Goal: Task Accomplishment & Management: Use online tool/utility

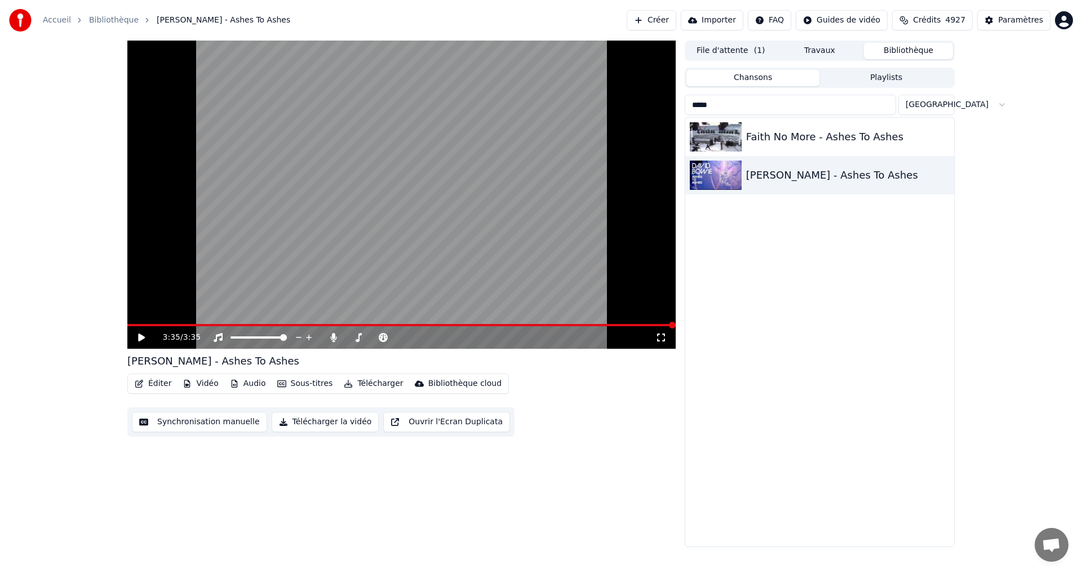
drag, startPoint x: 728, startPoint y: 107, endPoint x: 673, endPoint y: 110, distance: 54.8
click at [673, 110] on div "3:35 / 3:35 [PERSON_NAME] - Ashes To Ashes Éditer Vidéo Audio Sous-titres Téléc…" at bounding box center [540, 294] width 845 height 507
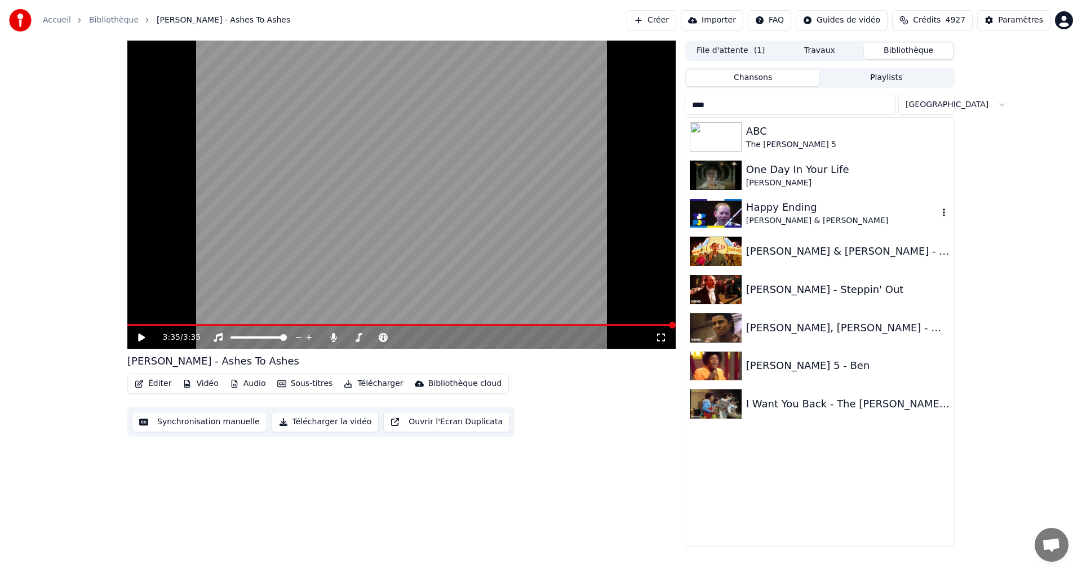
click at [774, 210] on div "Happy Ending" at bounding box center [842, 207] width 192 height 16
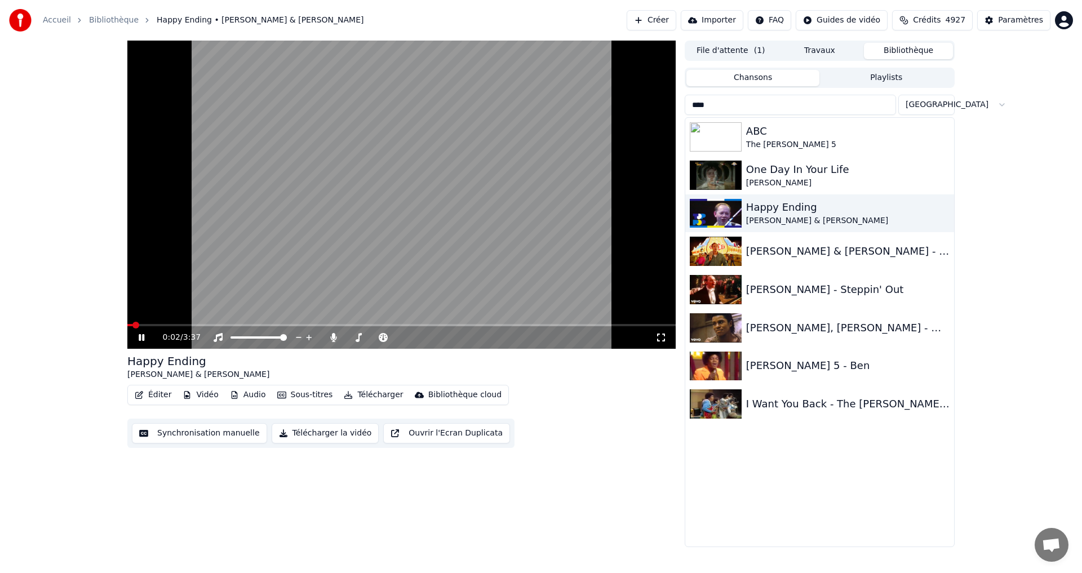
click at [663, 339] on icon at bounding box center [660, 337] width 11 height 9
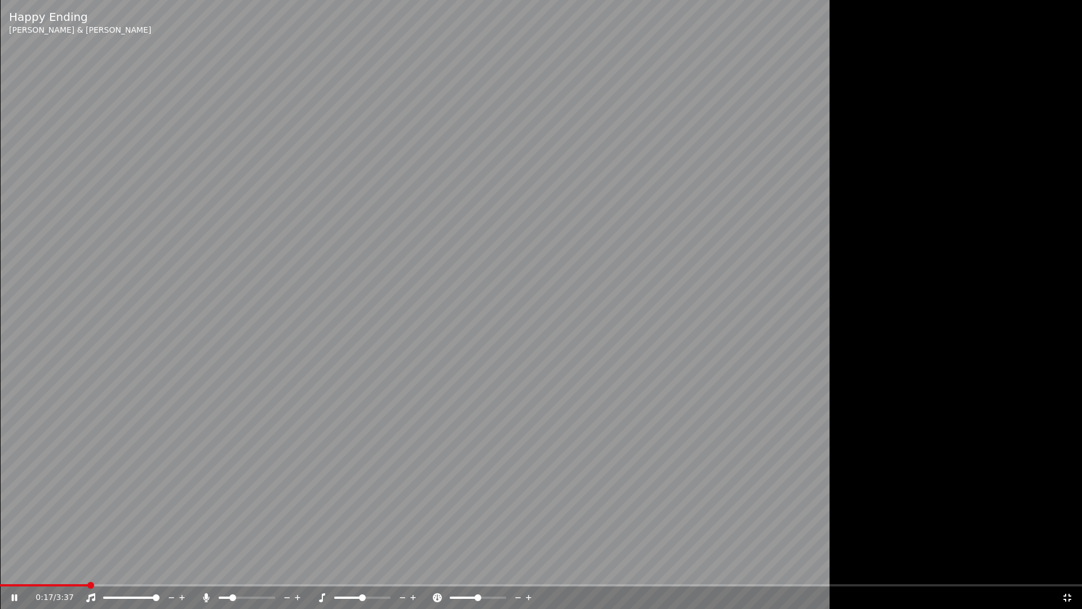
click at [230, 573] on span at bounding box center [225, 597] width 12 height 2
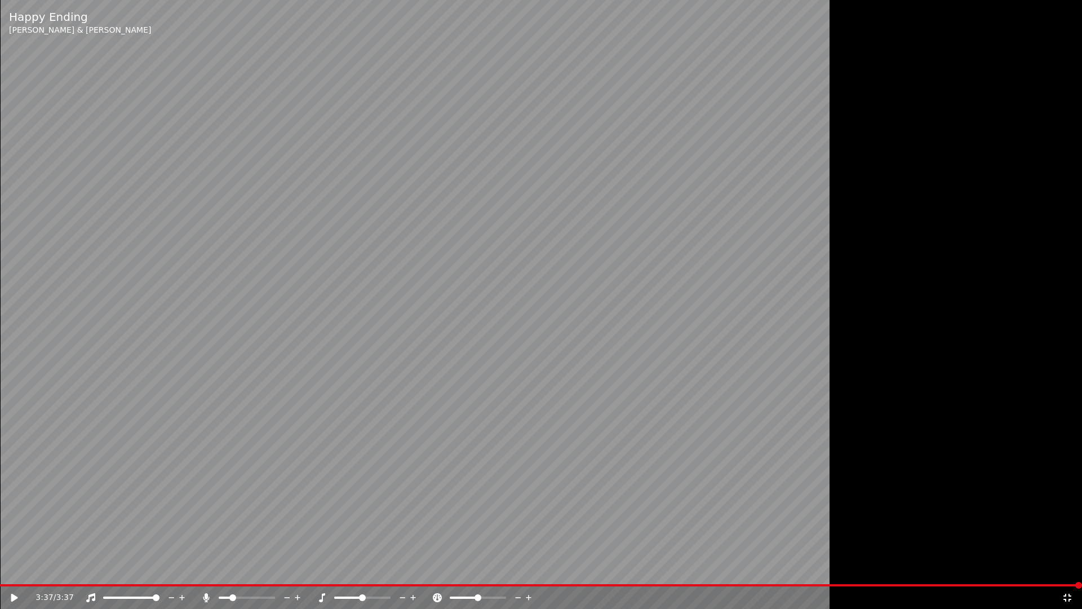
click at [1070, 573] on icon at bounding box center [1067, 597] width 11 height 9
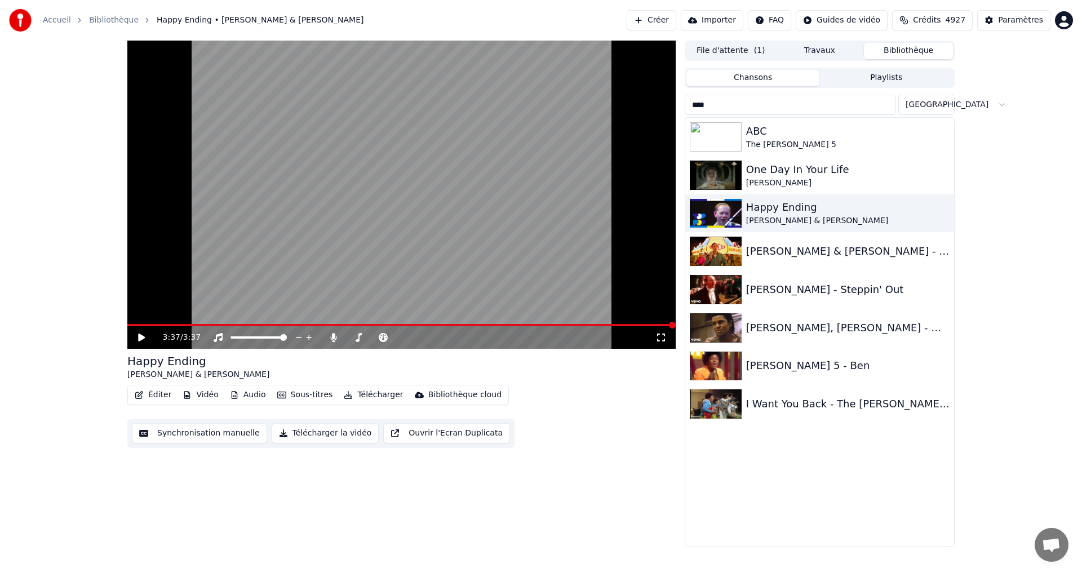
drag, startPoint x: 733, startPoint y: 104, endPoint x: 677, endPoint y: 104, distance: 56.4
click at [677, 104] on div "3:37 / 3:37 Happy Ending [PERSON_NAME] & [PERSON_NAME] Éditer Vidéo Audio Sous-…" at bounding box center [540, 294] width 845 height 507
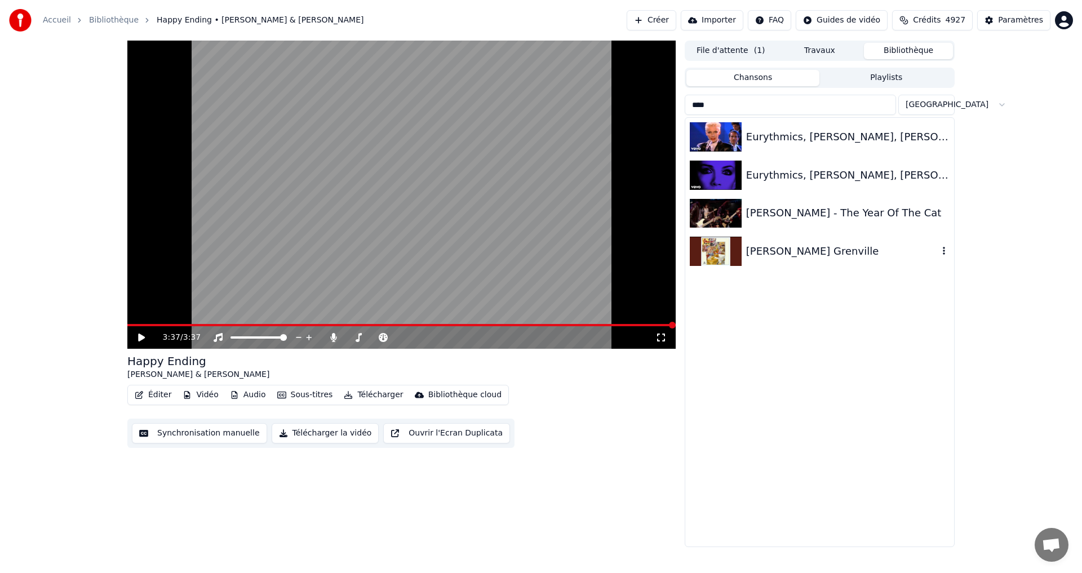
click at [793, 246] on div "[PERSON_NAME] Grenville" at bounding box center [842, 251] width 192 height 16
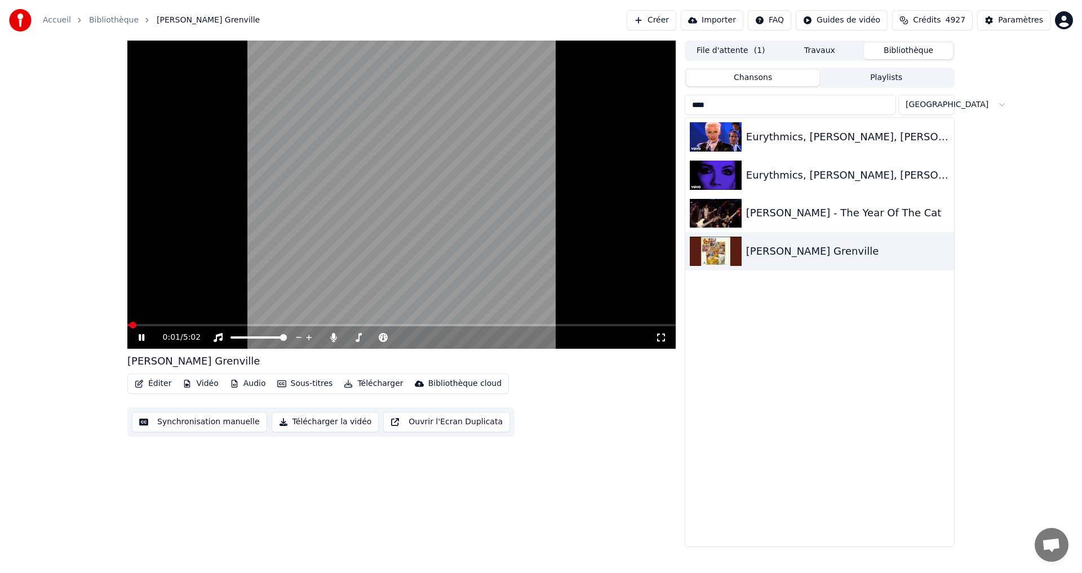
click at [659, 339] on icon at bounding box center [660, 337] width 11 height 9
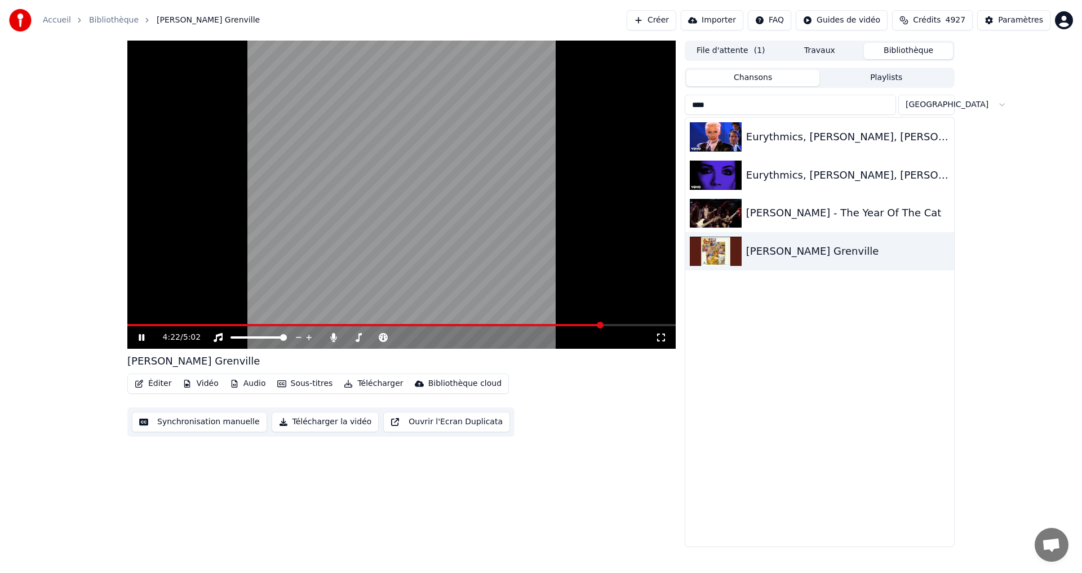
click at [731, 110] on input "****" at bounding box center [790, 105] width 211 height 20
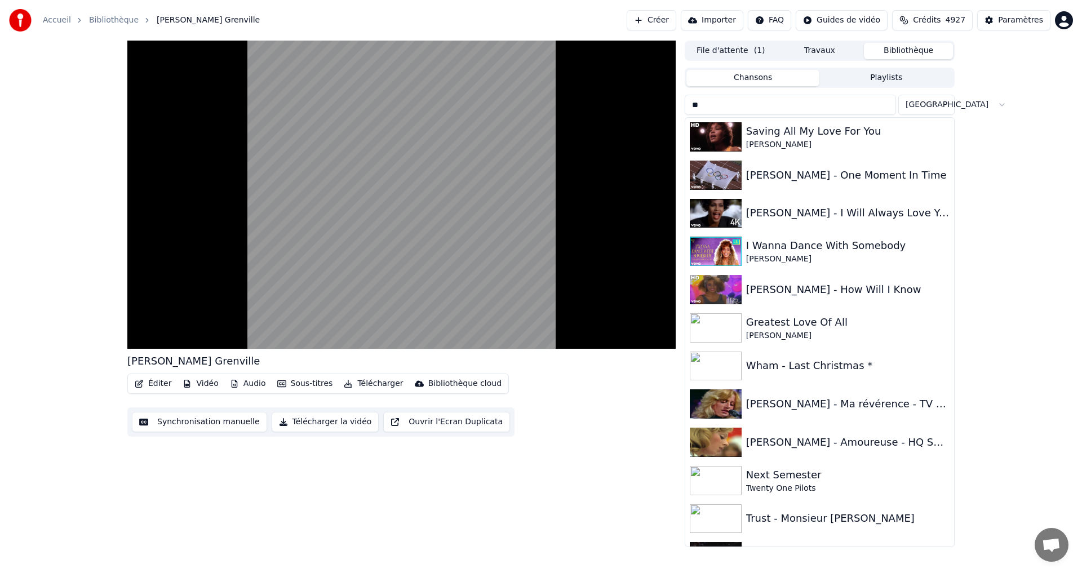
type input "*"
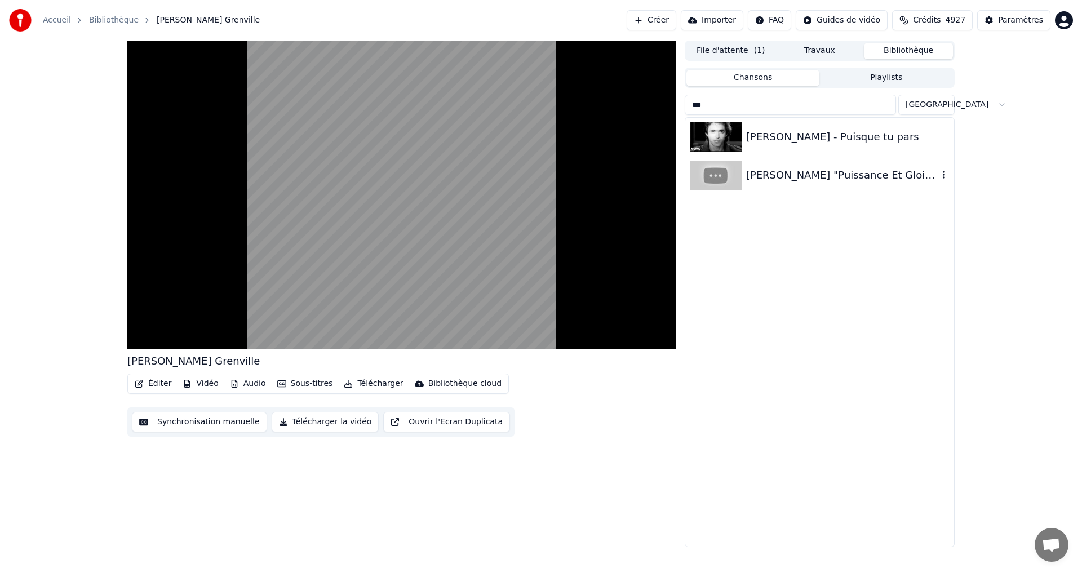
type input "***"
click at [809, 173] on div "[PERSON_NAME] "Puissance Et Gloire" Audio Stéréo HQ" at bounding box center [842, 175] width 192 height 16
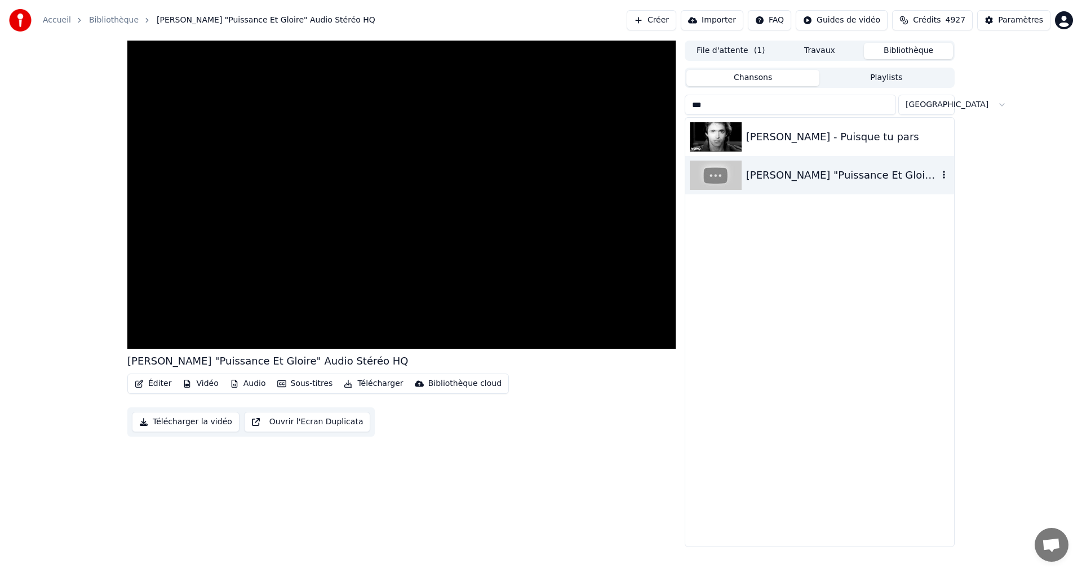
click at [809, 173] on div "[PERSON_NAME] "Puissance Et Gloire" Audio Stéréo HQ" at bounding box center [842, 175] width 192 height 16
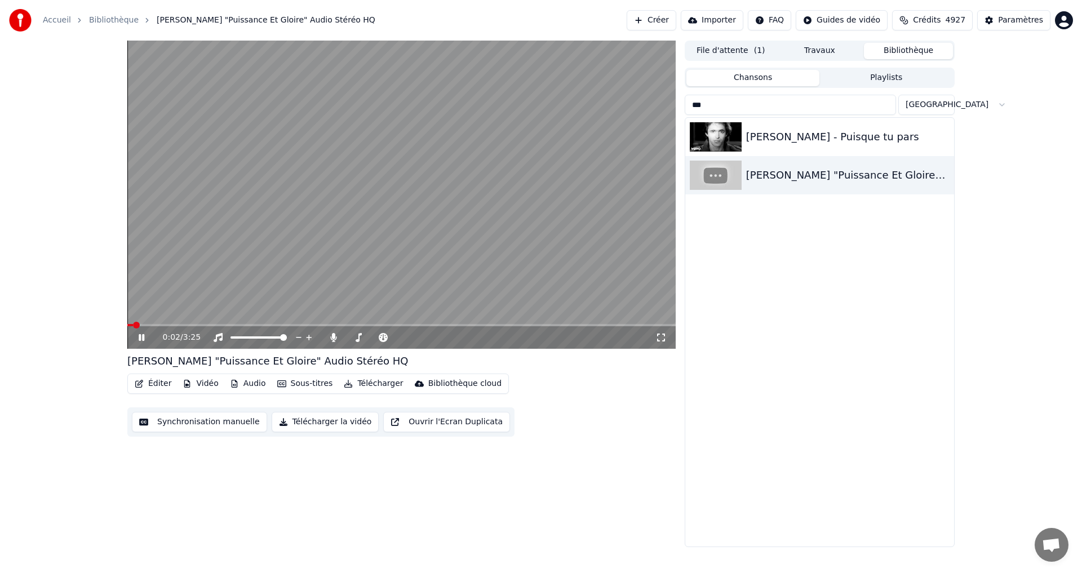
click at [154, 388] on button "Éditer" at bounding box center [153, 384] width 46 height 16
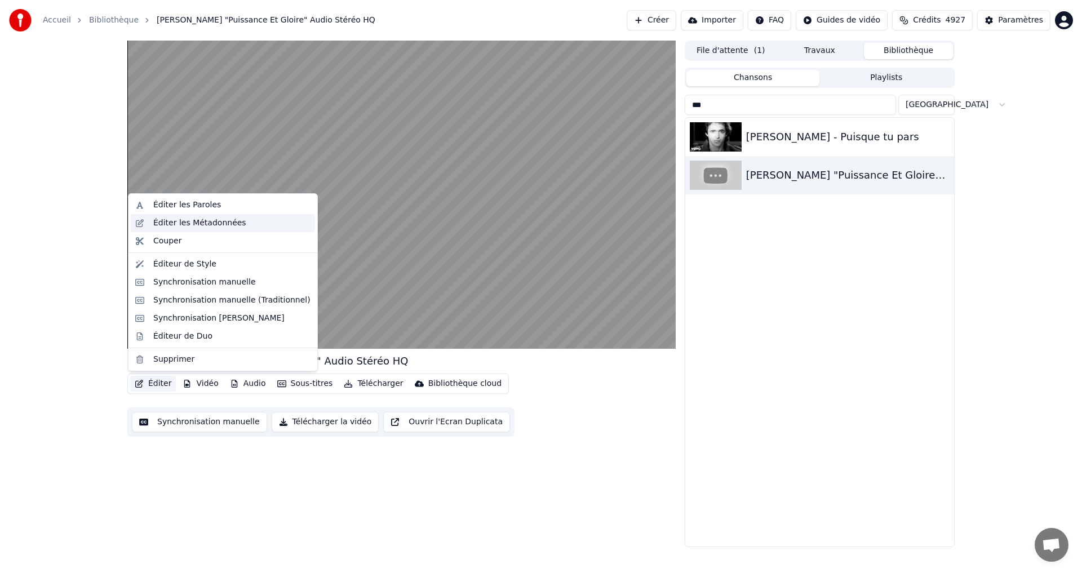
click at [237, 227] on div "Éditer les Métadonnées" at bounding box center [231, 223] width 157 height 11
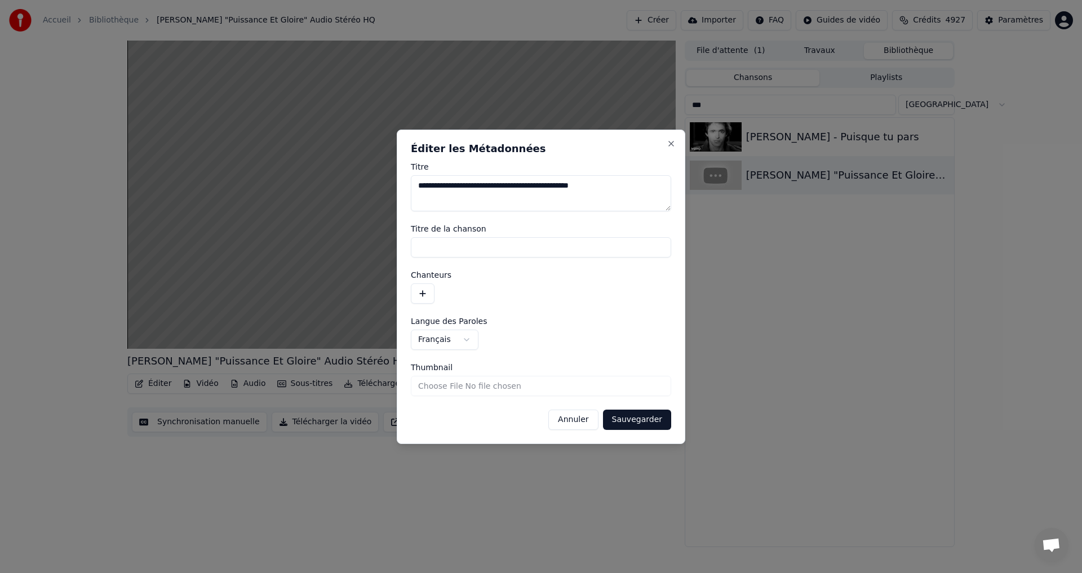
drag, startPoint x: 551, startPoint y: 187, endPoint x: 640, endPoint y: 184, distance: 89.1
click at [640, 184] on textarea "**********" at bounding box center [541, 193] width 260 height 36
type textarea "**********"
click at [635, 423] on button "Sauvegarder" at bounding box center [637, 420] width 68 height 20
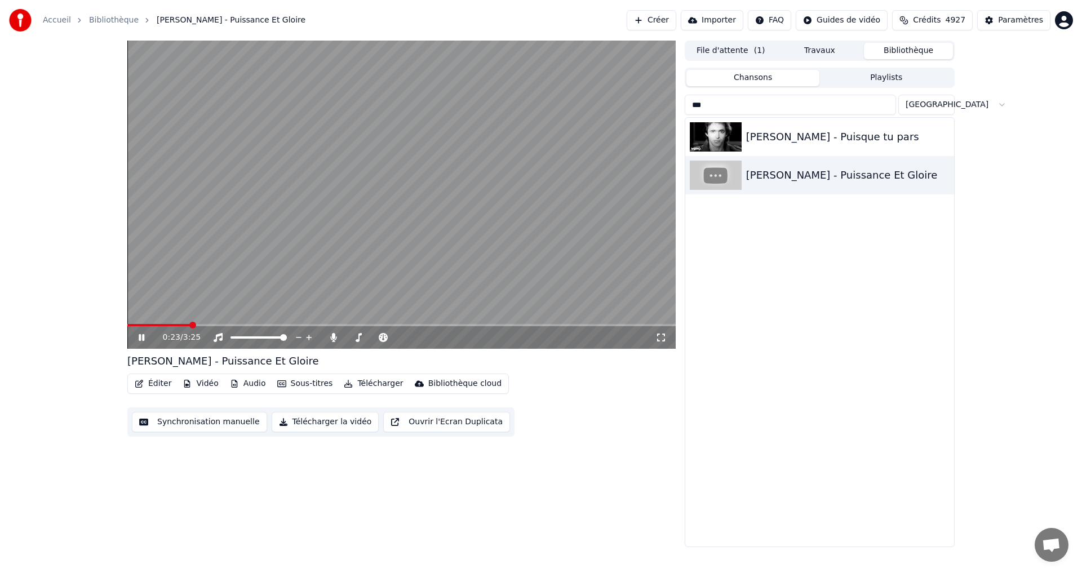
click at [663, 344] on div "0:23 / 3:25" at bounding box center [401, 337] width 548 height 23
click at [662, 338] on icon at bounding box center [660, 337] width 11 height 9
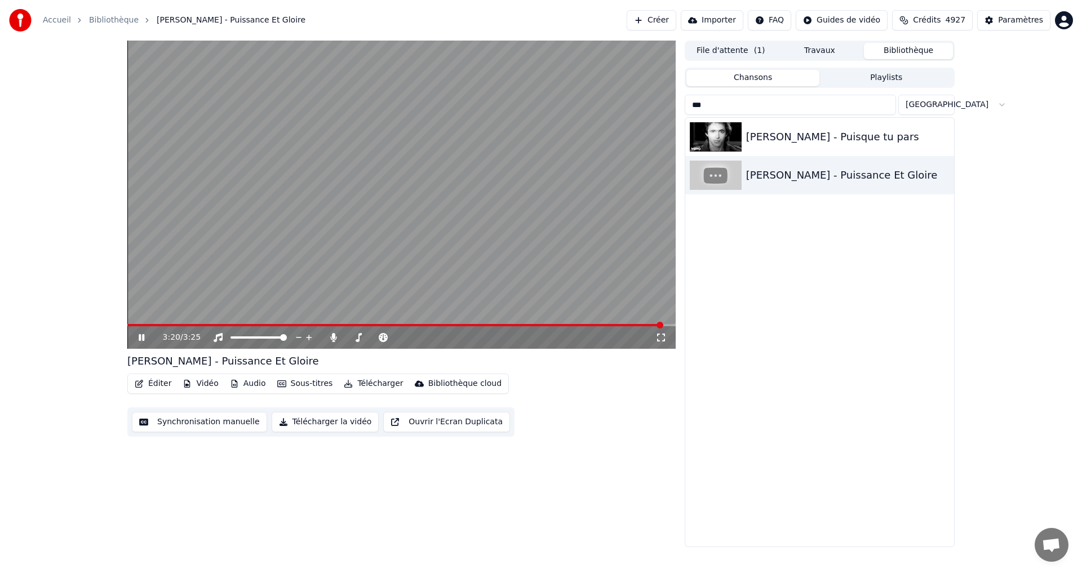
click at [731, 104] on input "***" at bounding box center [790, 105] width 211 height 20
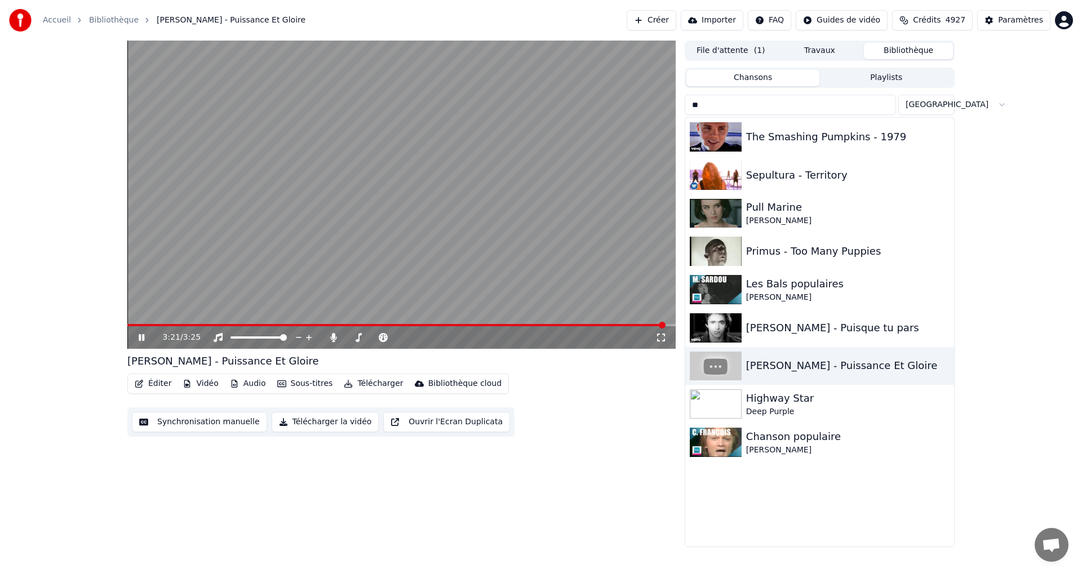
type input "*"
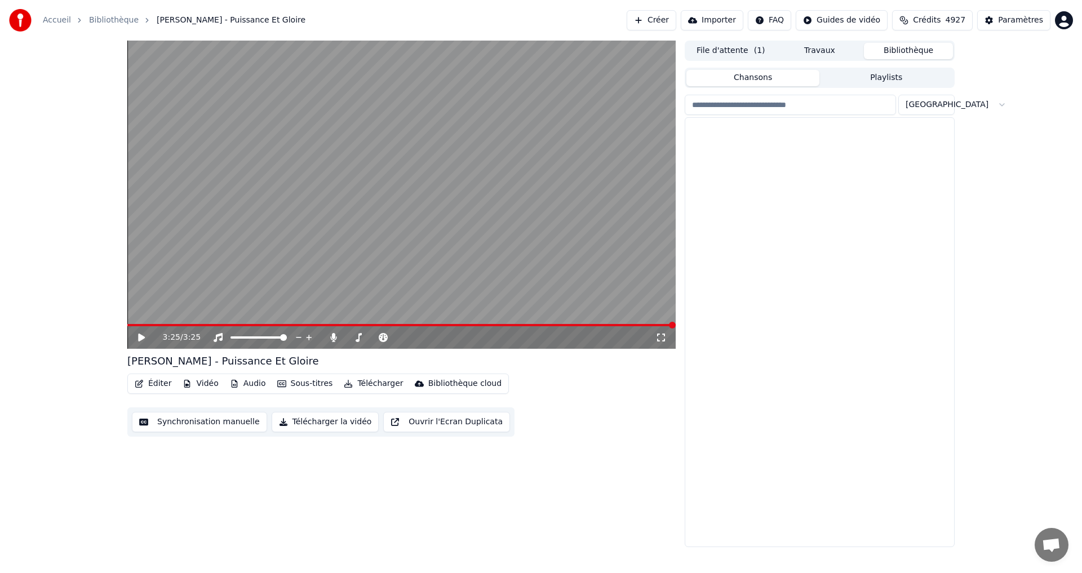
scroll to position [23752, 0]
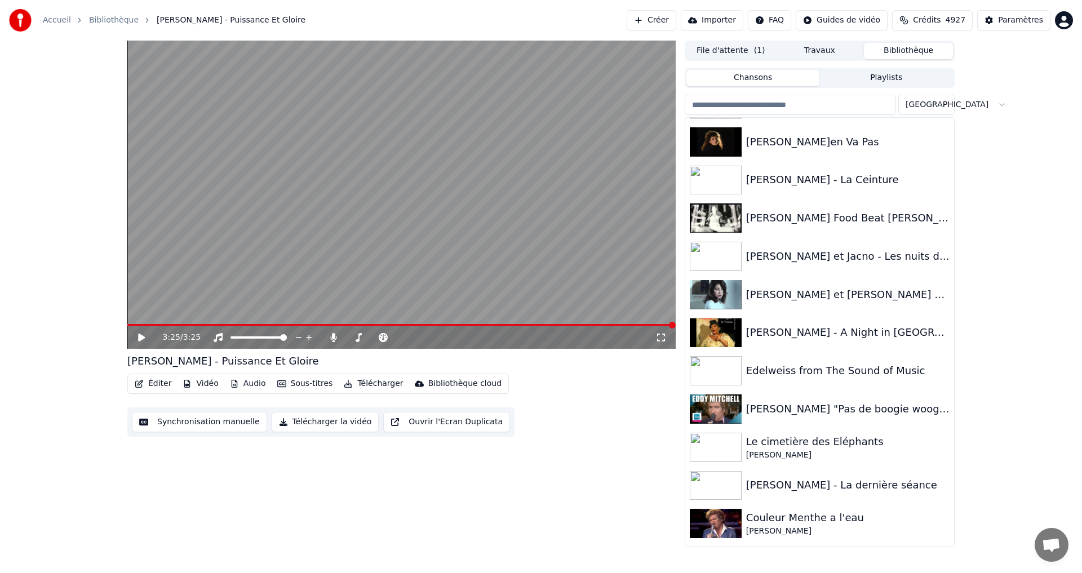
click at [820, 113] on input "search" at bounding box center [790, 105] width 211 height 20
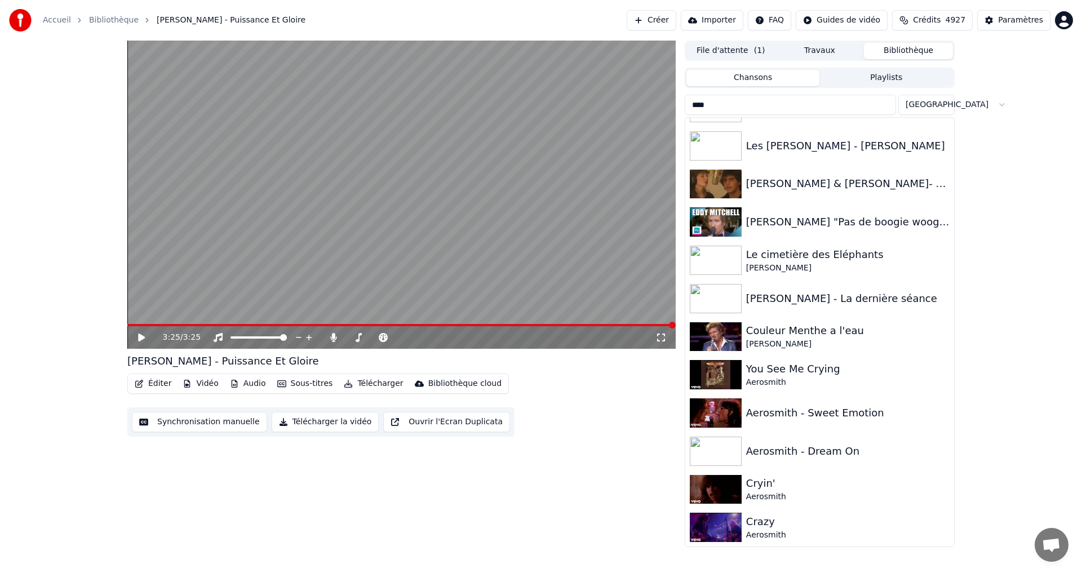
scroll to position [0, 0]
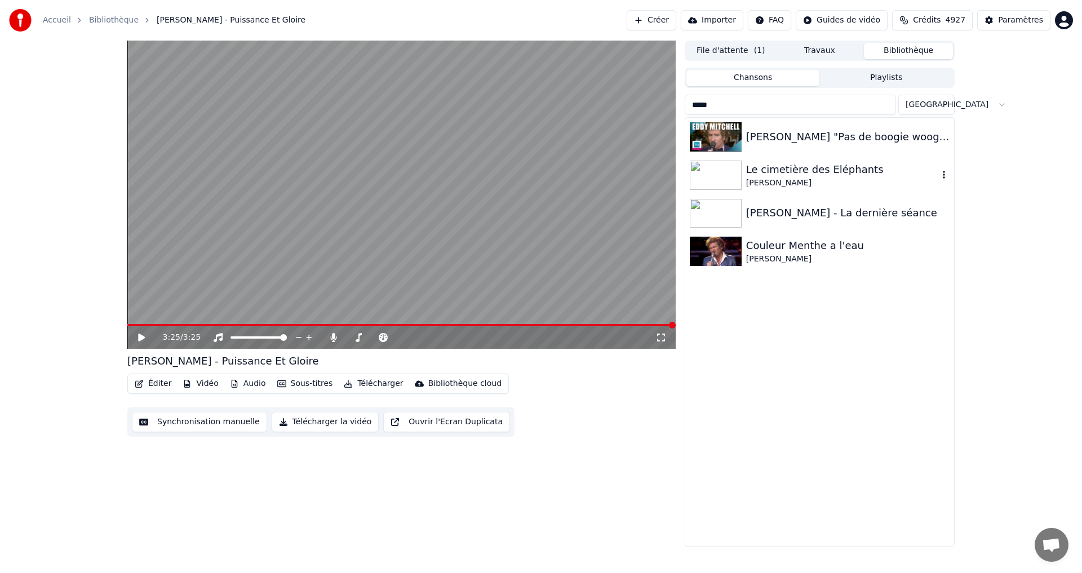
click at [820, 173] on div "Le cimetière des Eléphants" at bounding box center [842, 170] width 192 height 16
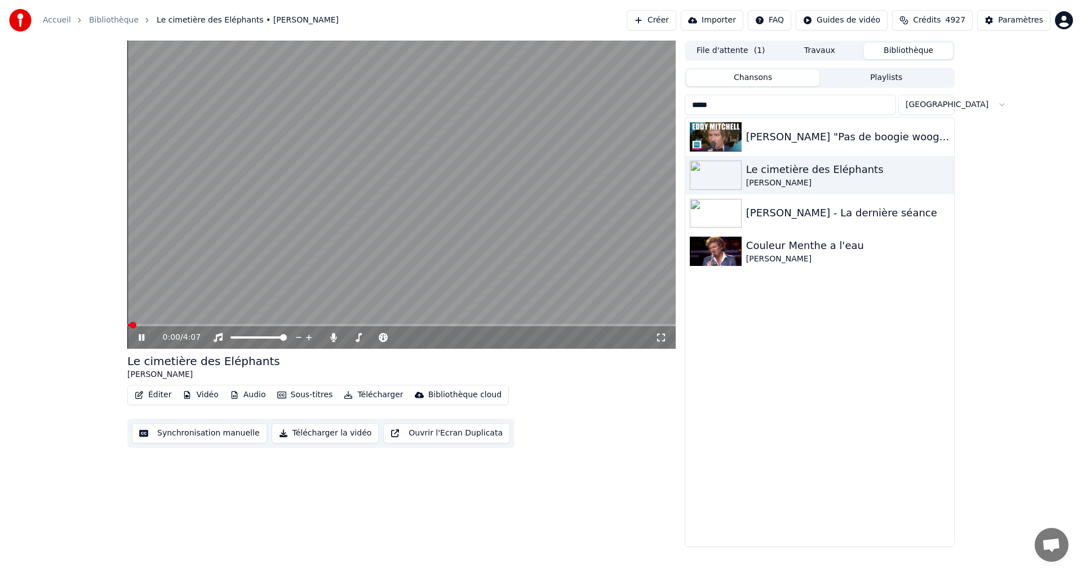
click at [660, 334] on icon at bounding box center [660, 337] width 11 height 9
click at [866, 107] on input "*****" at bounding box center [790, 105] width 211 height 20
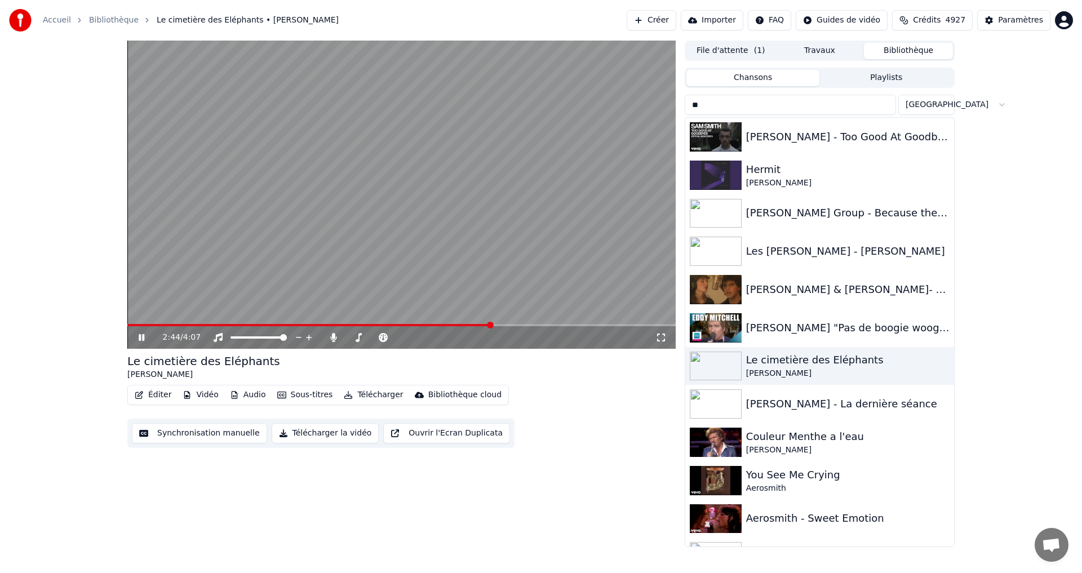
type input "*"
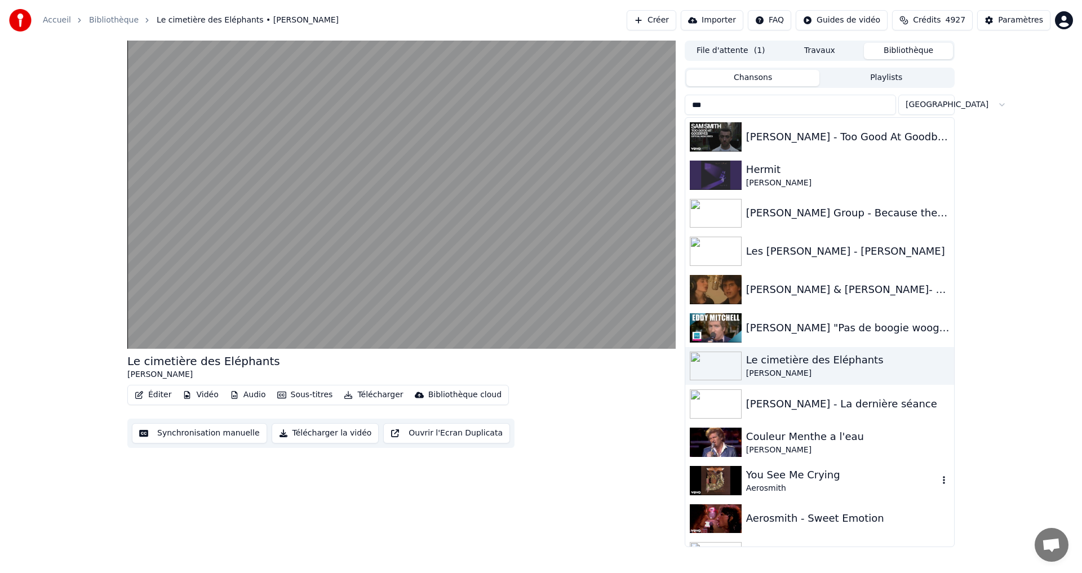
click at [791, 476] on div "You See Me Crying" at bounding box center [842, 475] width 192 height 16
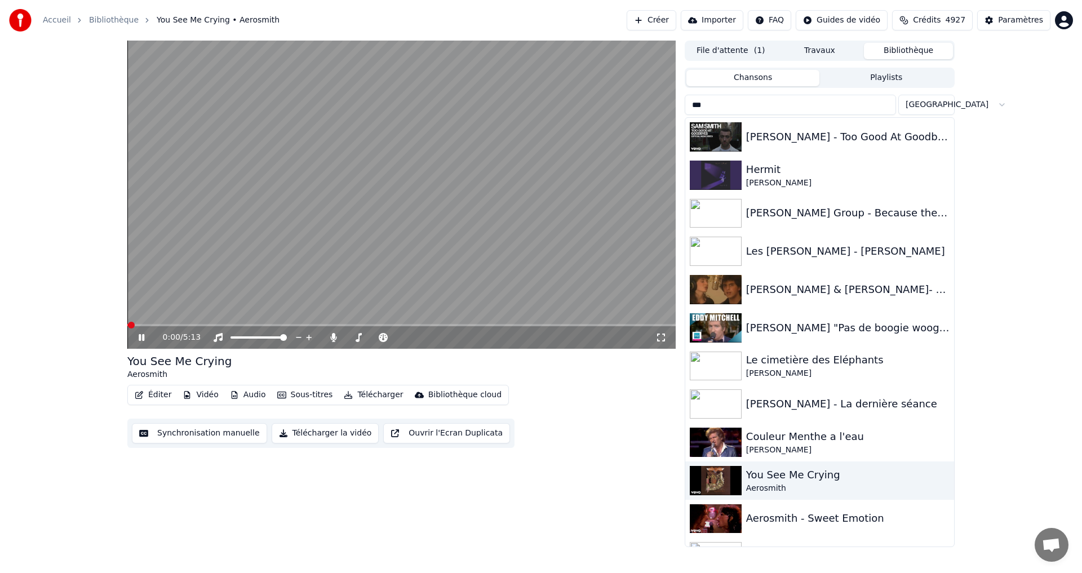
click at [662, 338] on icon at bounding box center [660, 337] width 11 height 9
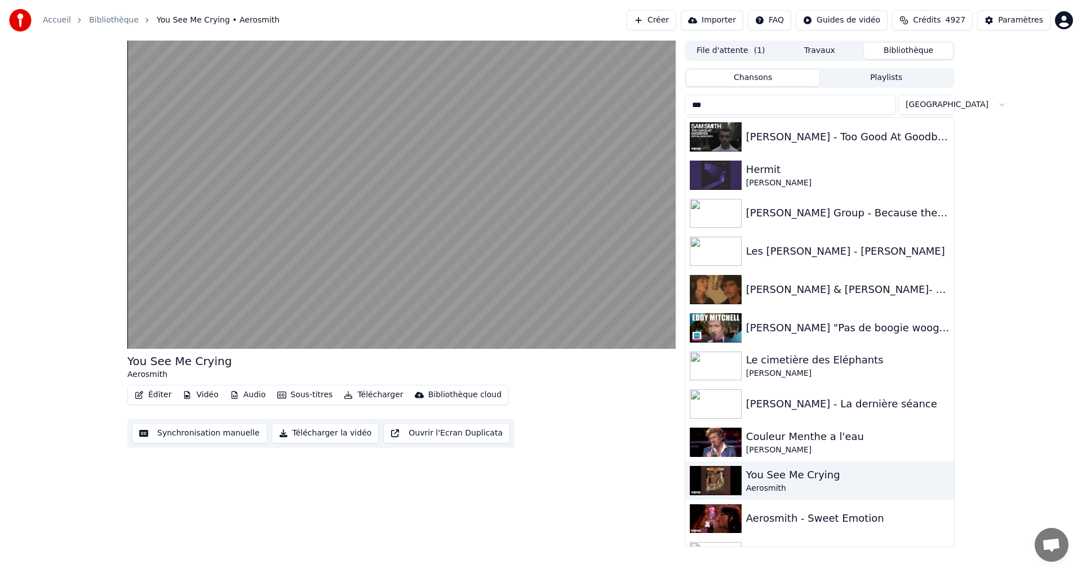
drag, startPoint x: 729, startPoint y: 109, endPoint x: 678, endPoint y: 111, distance: 50.2
click at [678, 111] on div "You See Me Crying Aerosmith Éditer Vidéo Audio Sous-titres Télécharger Biblioth…" at bounding box center [540, 294] width 845 height 507
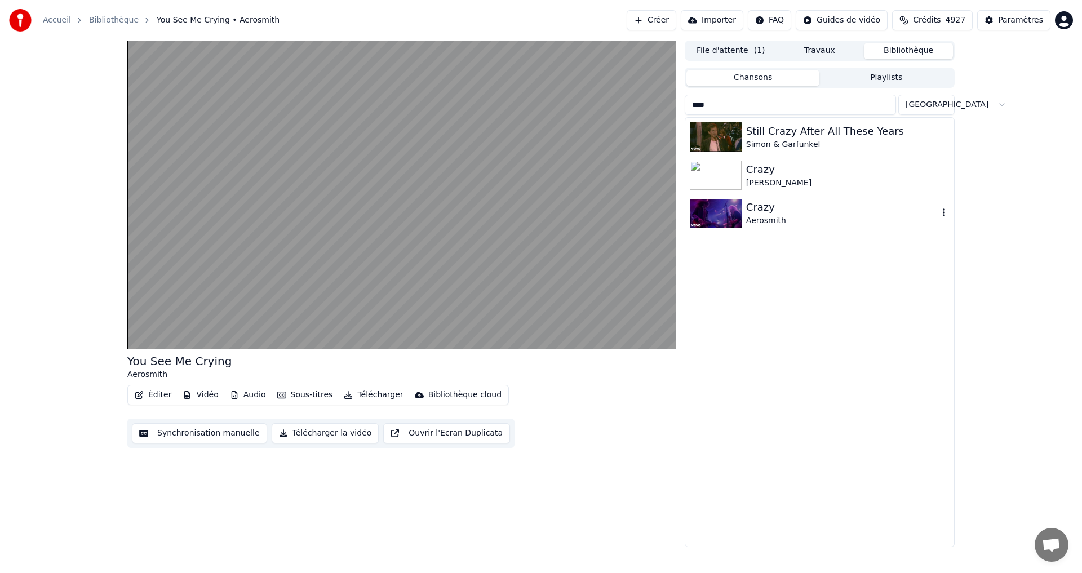
click at [788, 213] on div "Crazy" at bounding box center [842, 207] width 192 height 16
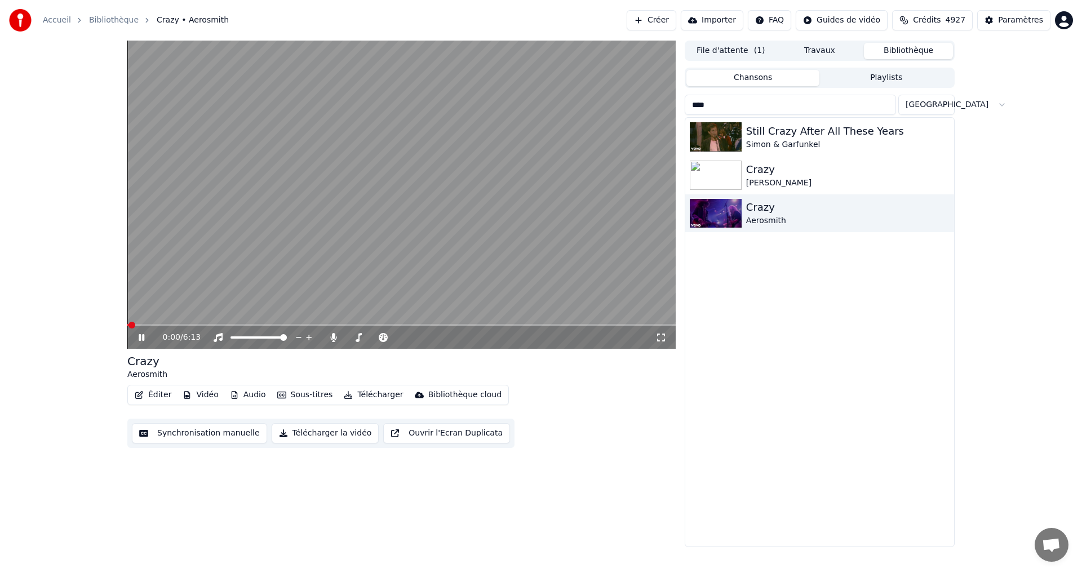
click at [662, 340] on icon at bounding box center [660, 337] width 11 height 9
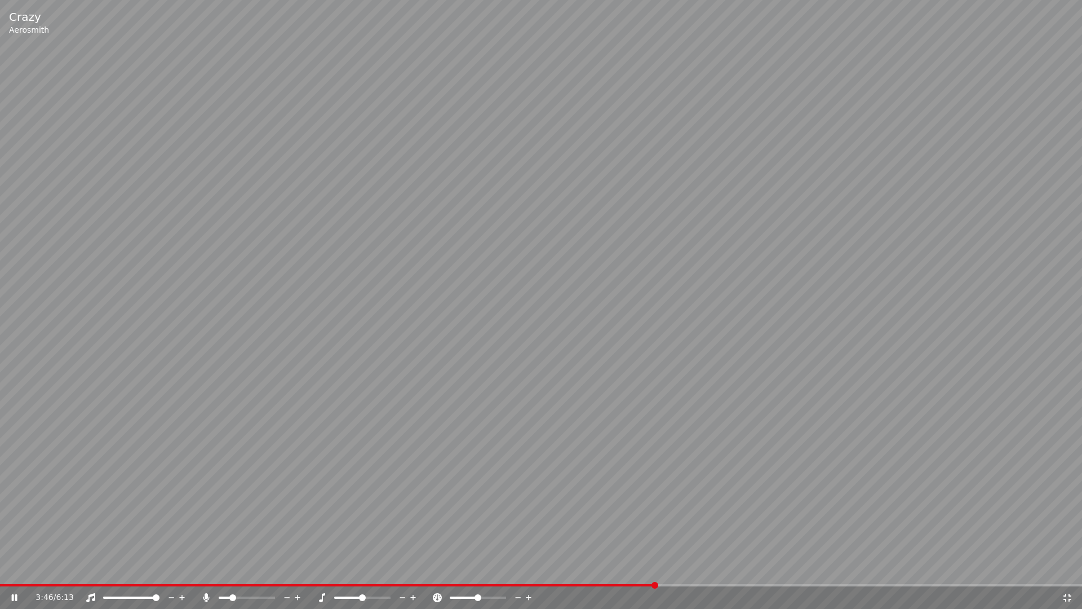
click at [1069, 573] on icon at bounding box center [1067, 597] width 11 height 9
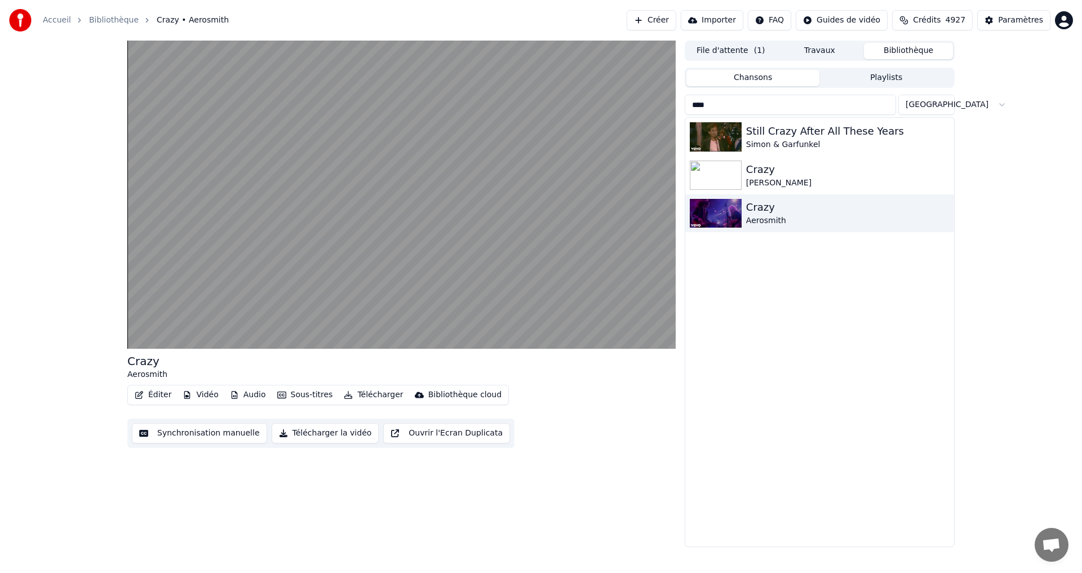
click at [743, 105] on input "****" at bounding box center [790, 105] width 211 height 20
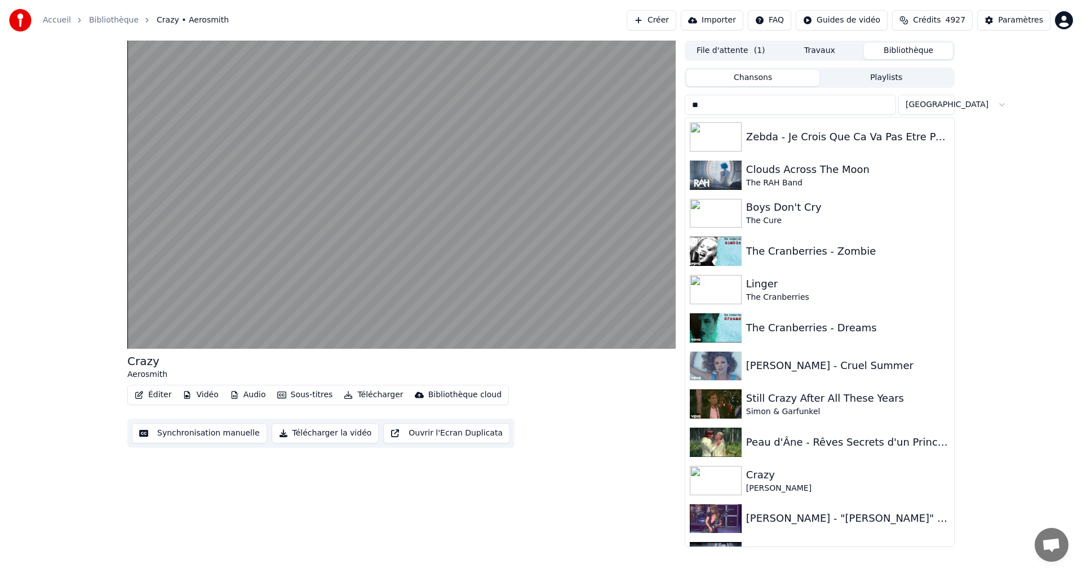
type input "*"
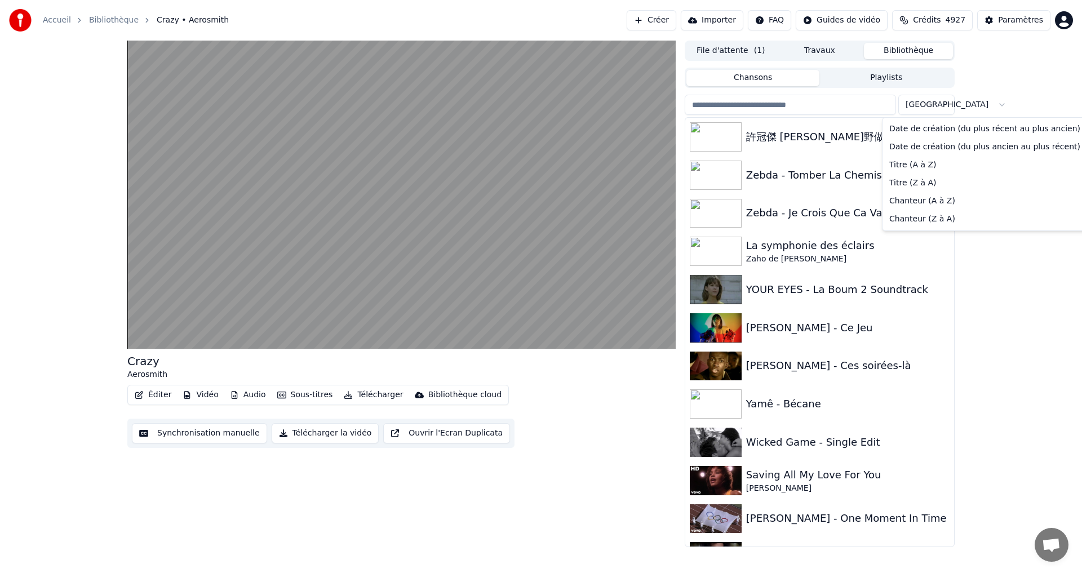
click at [942, 112] on html "Accueil Bibliothèque Crazy • Aerosmith Créer Importer FAQ Guides de vidéo Crédi…" at bounding box center [541, 286] width 1082 height 573
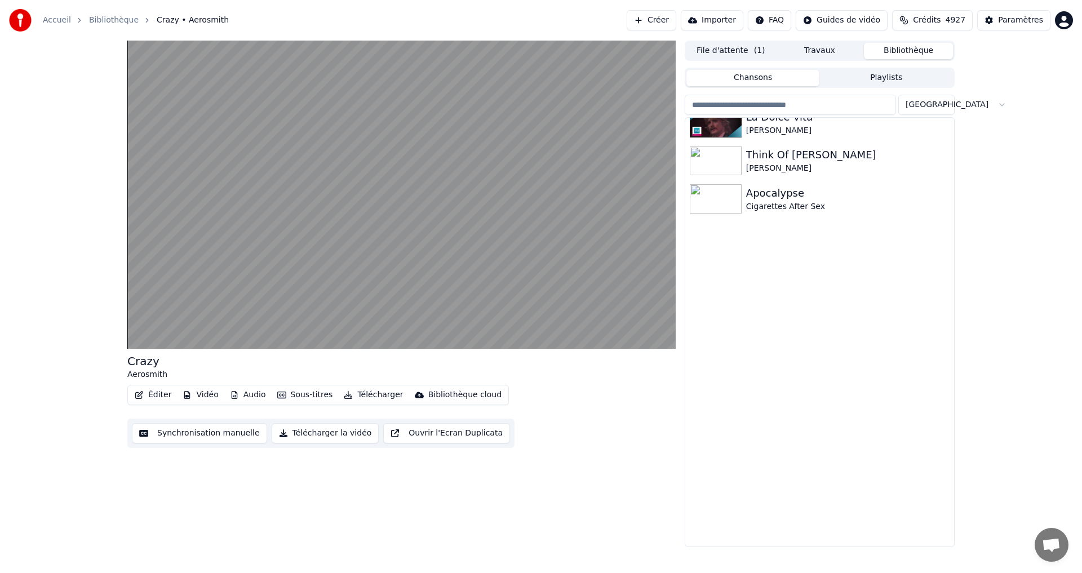
scroll to position [25900, 0]
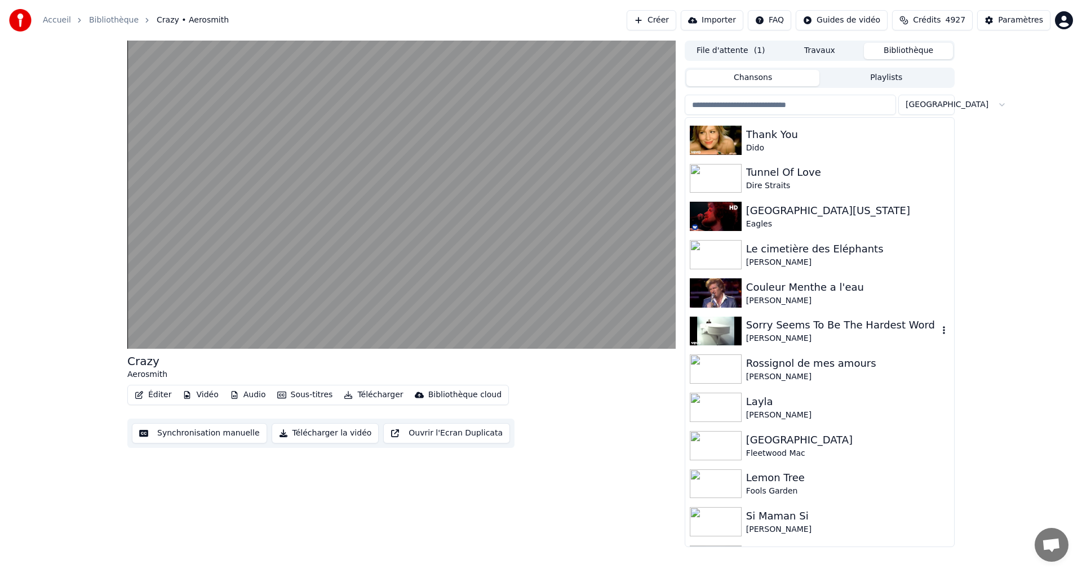
click at [799, 329] on div "Sorry Seems To Be The Hardest Word" at bounding box center [842, 325] width 192 height 16
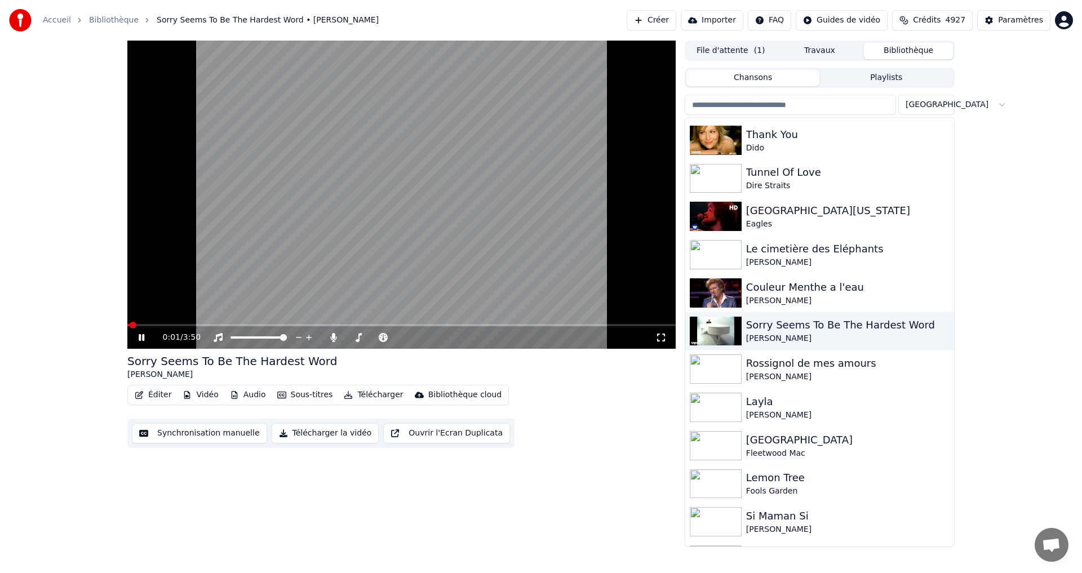
click at [660, 341] on icon at bounding box center [660, 337] width 11 height 9
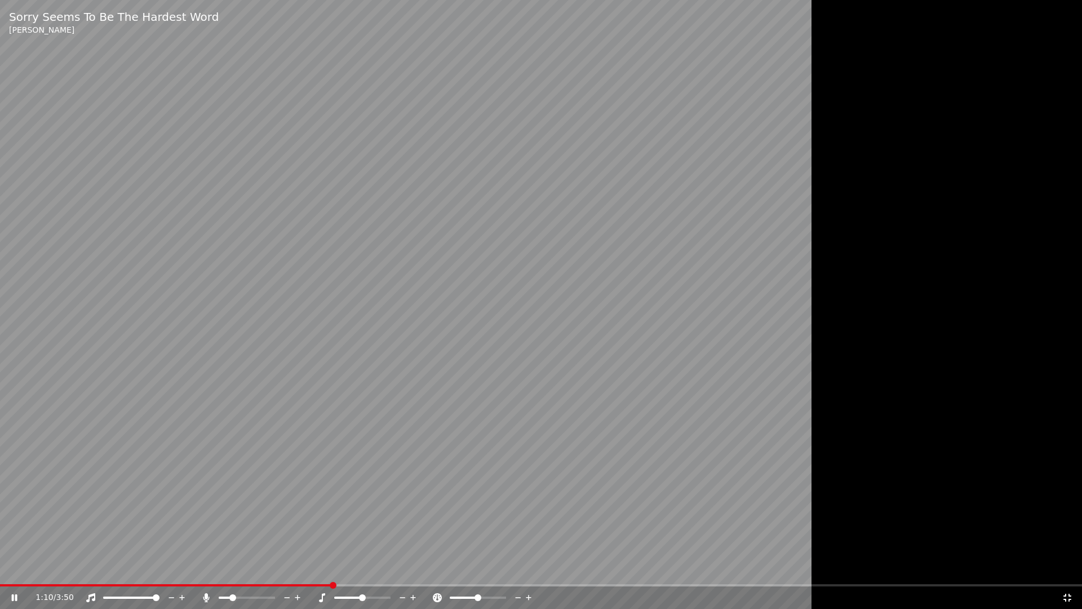
click at [229, 573] on div at bounding box center [257, 597] width 91 height 11
click at [225, 573] on span at bounding box center [227, 597] width 7 height 7
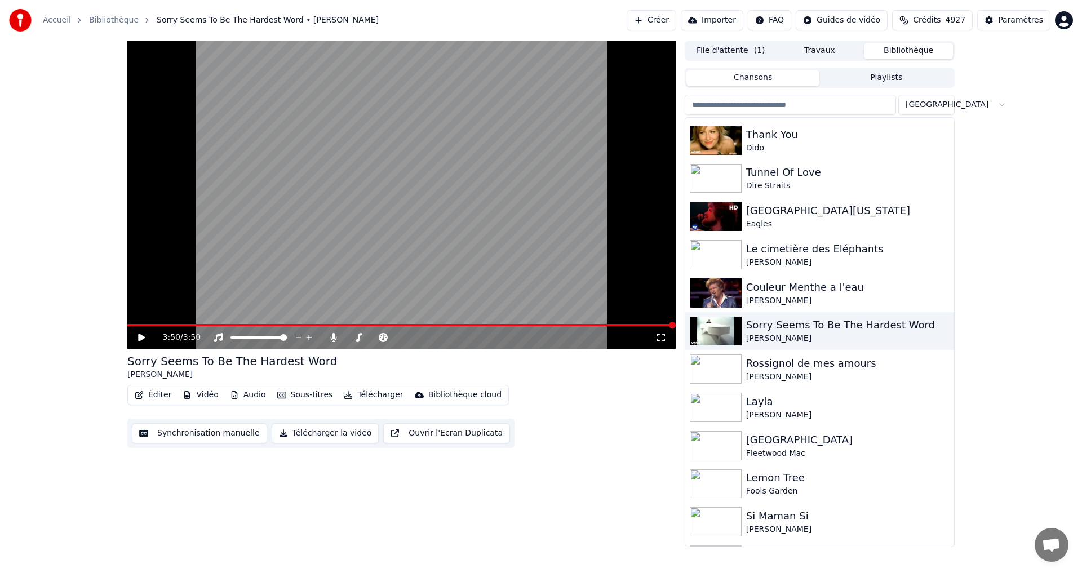
click at [757, 106] on input "search" at bounding box center [790, 105] width 211 height 20
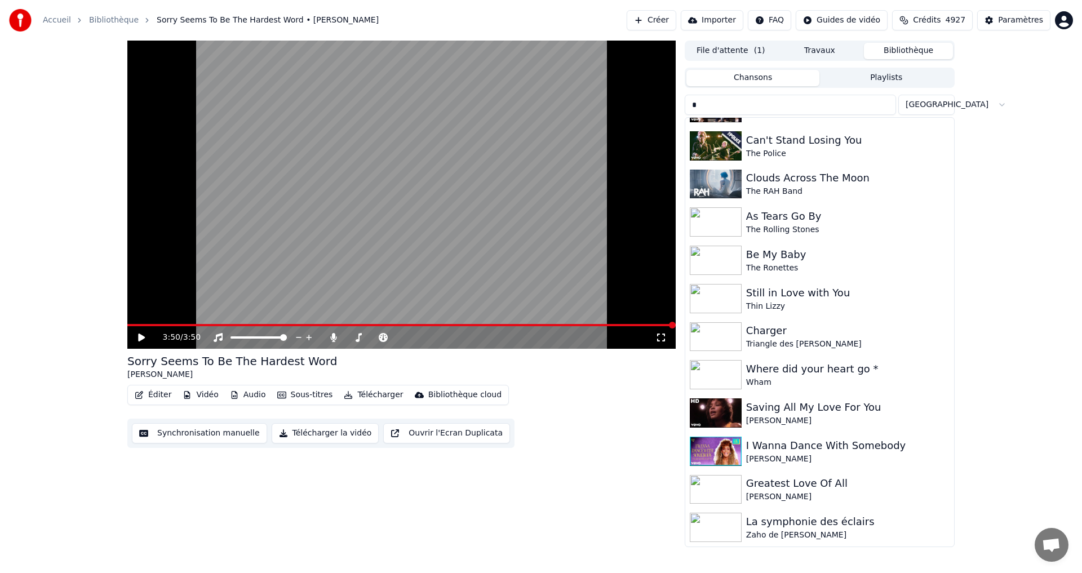
type input "**"
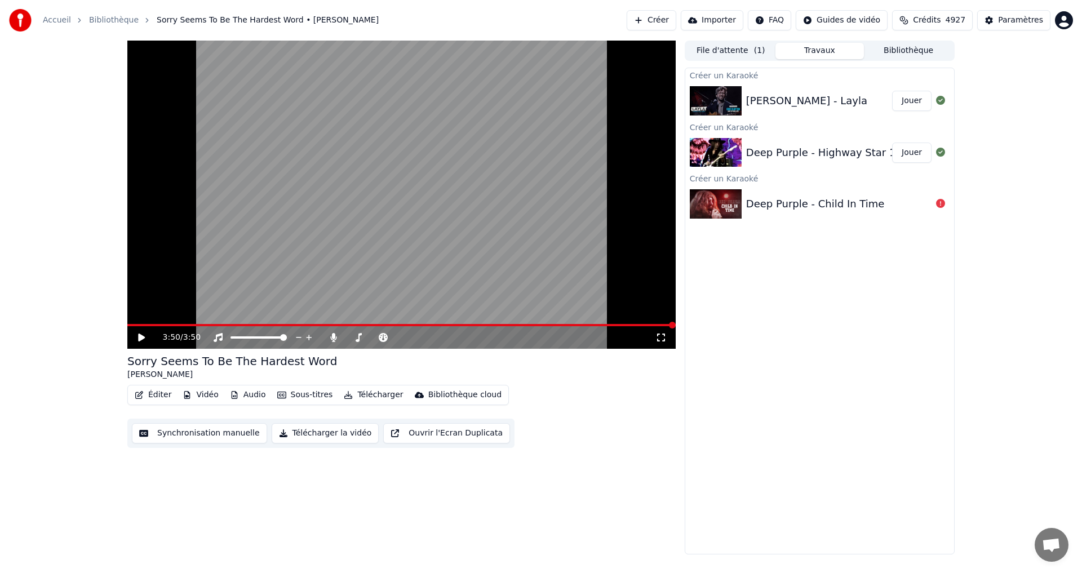
click at [811, 52] on button "Travaux" at bounding box center [819, 51] width 89 height 16
click at [854, 202] on div "Deep Purple - Child In Time" at bounding box center [815, 204] width 139 height 16
click at [904, 153] on button "Jouer" at bounding box center [911, 153] width 39 height 20
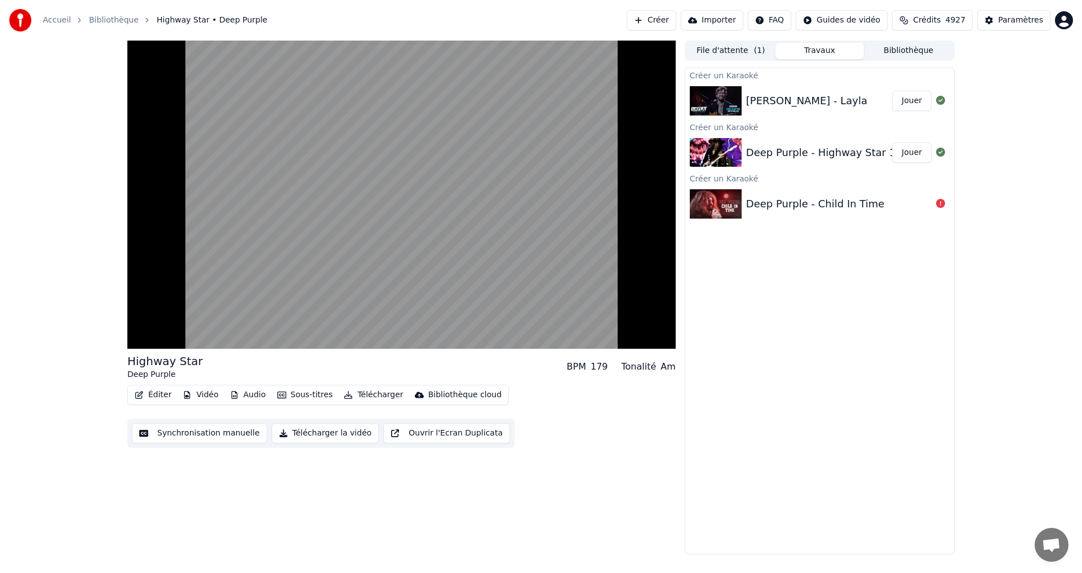
click at [655, 19] on button "Créer" at bounding box center [652, 20] width 50 height 20
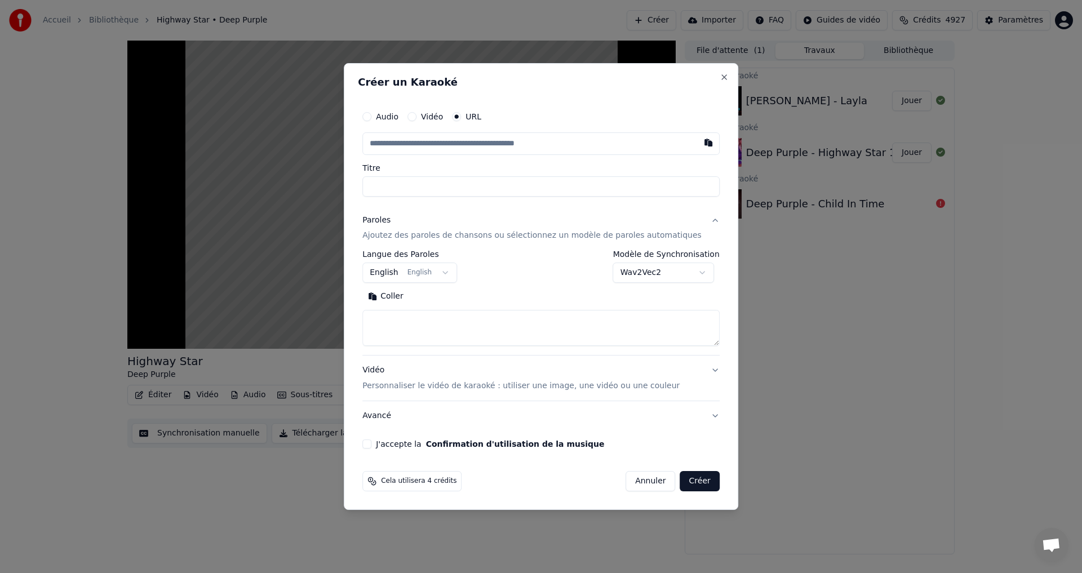
type input "**********"
click at [544, 192] on input "**********" at bounding box center [540, 186] width 357 height 20
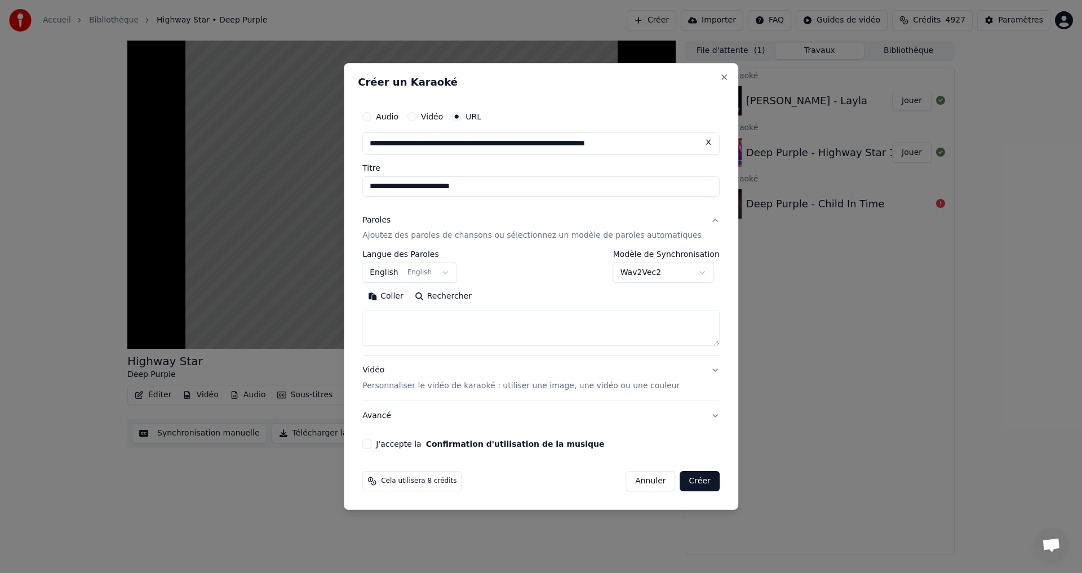
type input "**********"
click at [690, 274] on body "**********" at bounding box center [541, 286] width 1082 height 573
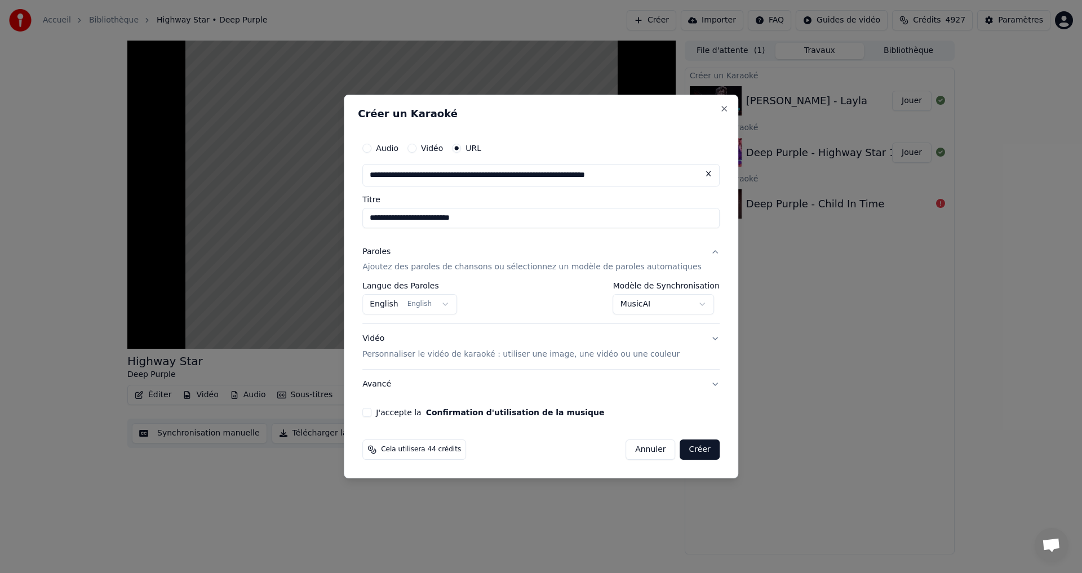
click at [371, 415] on button "J'accepte la Confirmation d'utilisation de la musique" at bounding box center [366, 412] width 9 height 9
click at [680, 452] on button "Créer" at bounding box center [699, 450] width 39 height 20
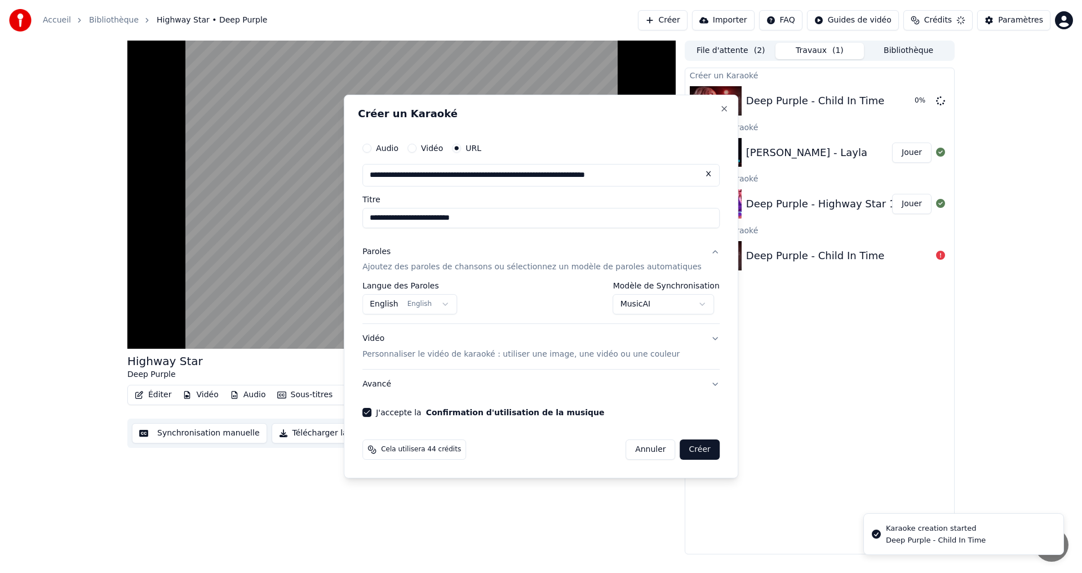
select select "********"
select select
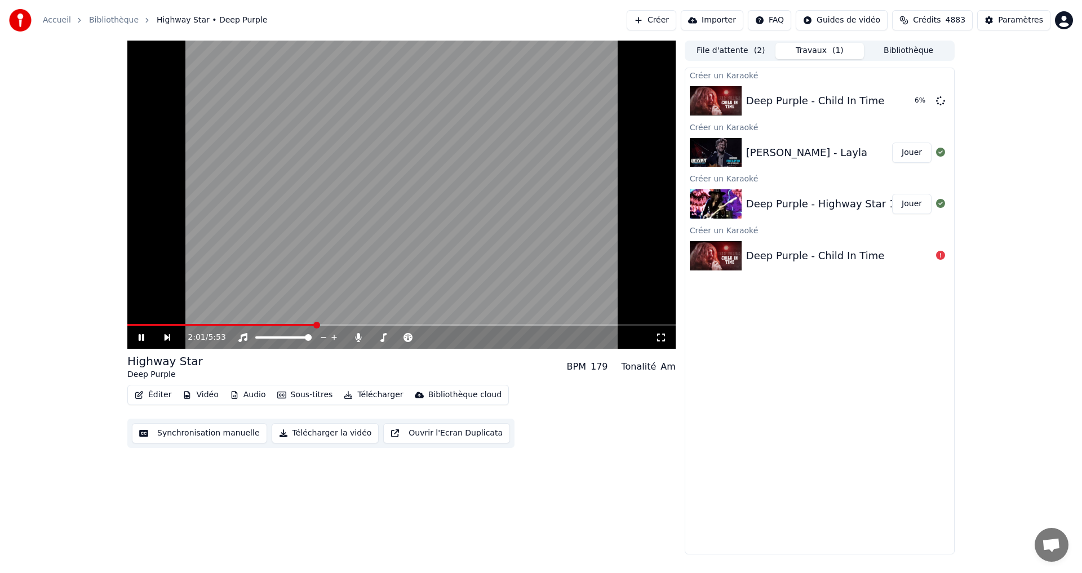
click at [660, 336] on icon at bounding box center [660, 337] width 11 height 9
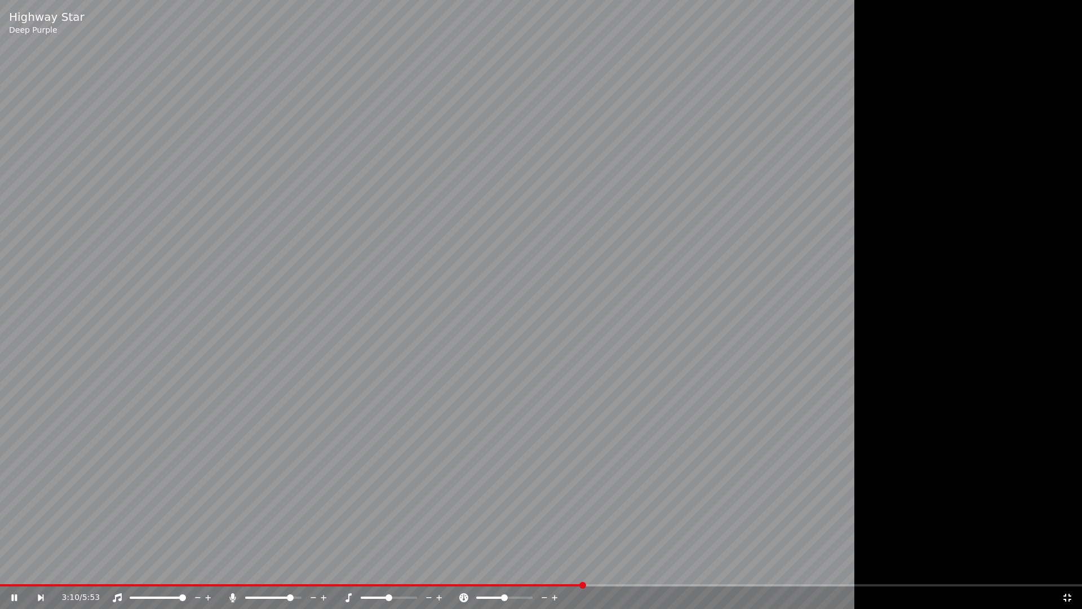
click at [294, 573] on span at bounding box center [290, 597] width 7 height 7
click at [144, 573] on span at bounding box center [144, 597] width 7 height 7
click at [162, 573] on span at bounding box center [158, 597] width 7 height 7
click at [1070, 573] on icon at bounding box center [1067, 597] width 11 height 9
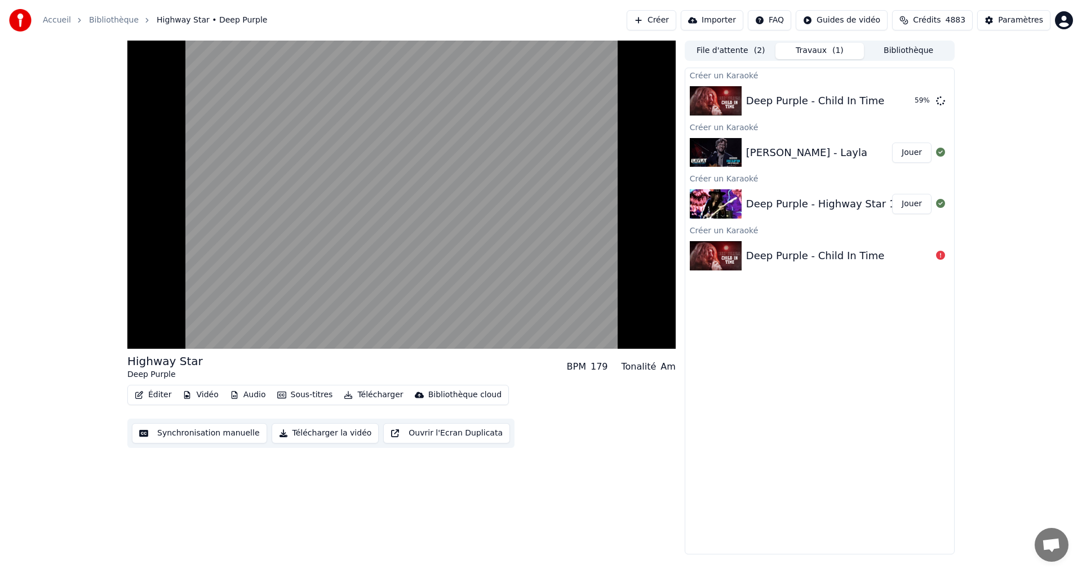
click at [905, 154] on button "Jouer" at bounding box center [911, 153] width 39 height 20
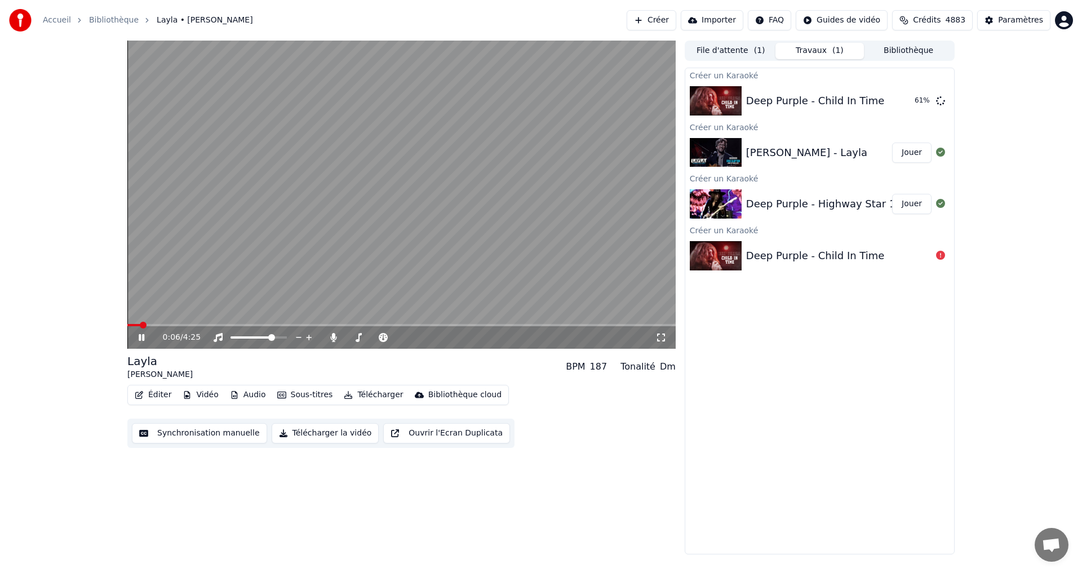
click at [659, 339] on icon at bounding box center [660, 337] width 11 height 9
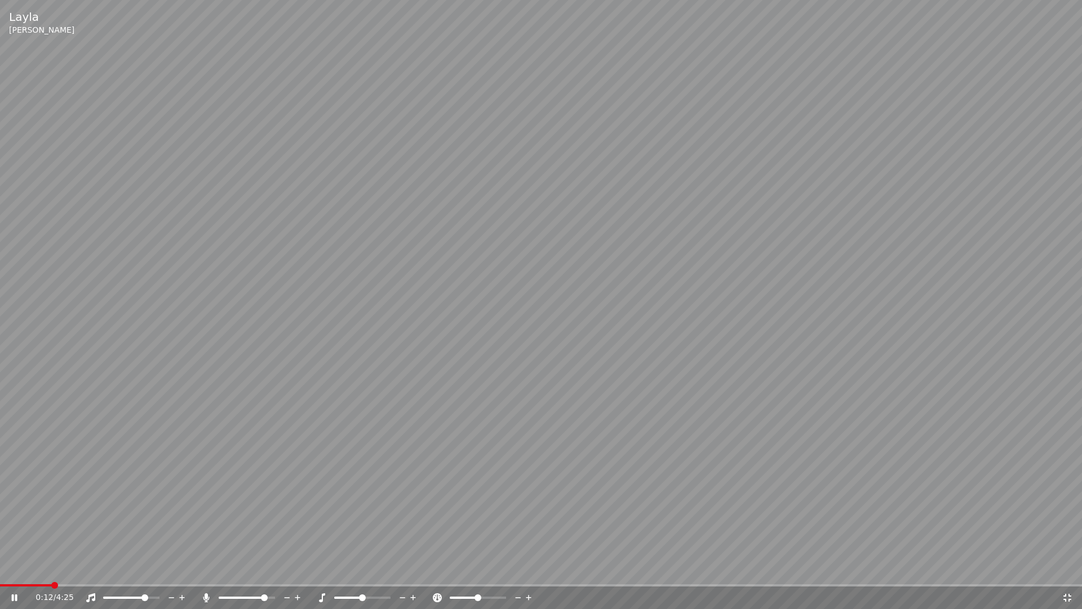
click at [261, 573] on span at bounding box center [264, 597] width 7 height 7
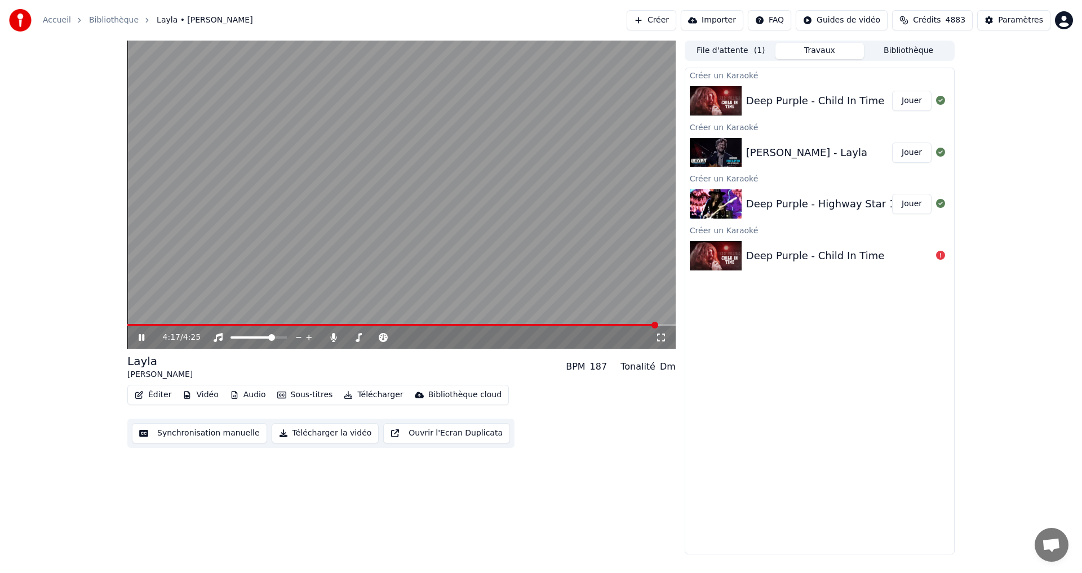
click at [771, 79] on div "Créer un Karaoké" at bounding box center [819, 75] width 269 height 14
click at [893, 48] on button "Bibliothèque" at bounding box center [908, 51] width 89 height 16
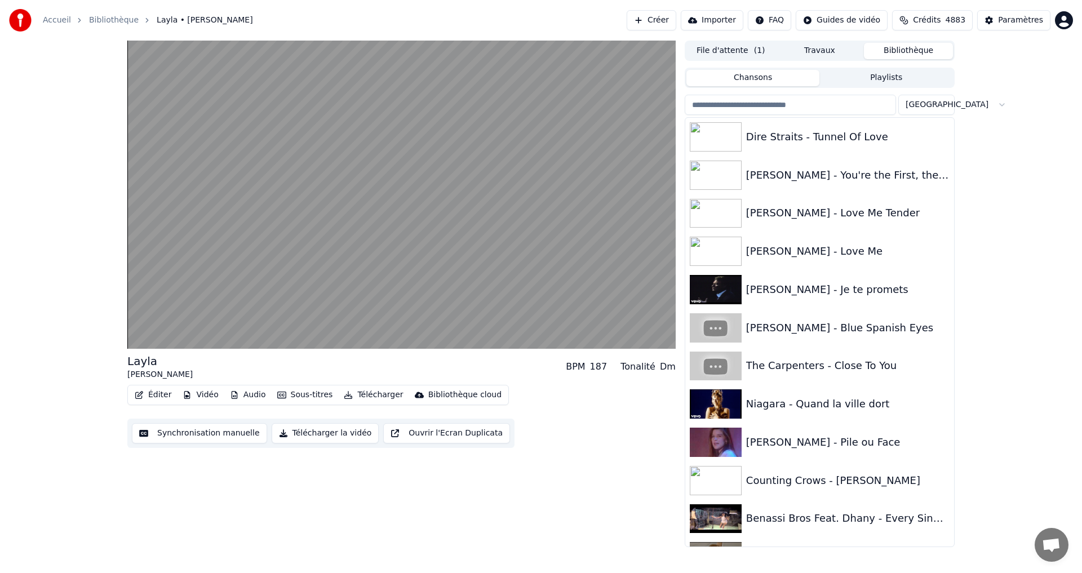
click at [813, 100] on input "search" at bounding box center [790, 105] width 211 height 20
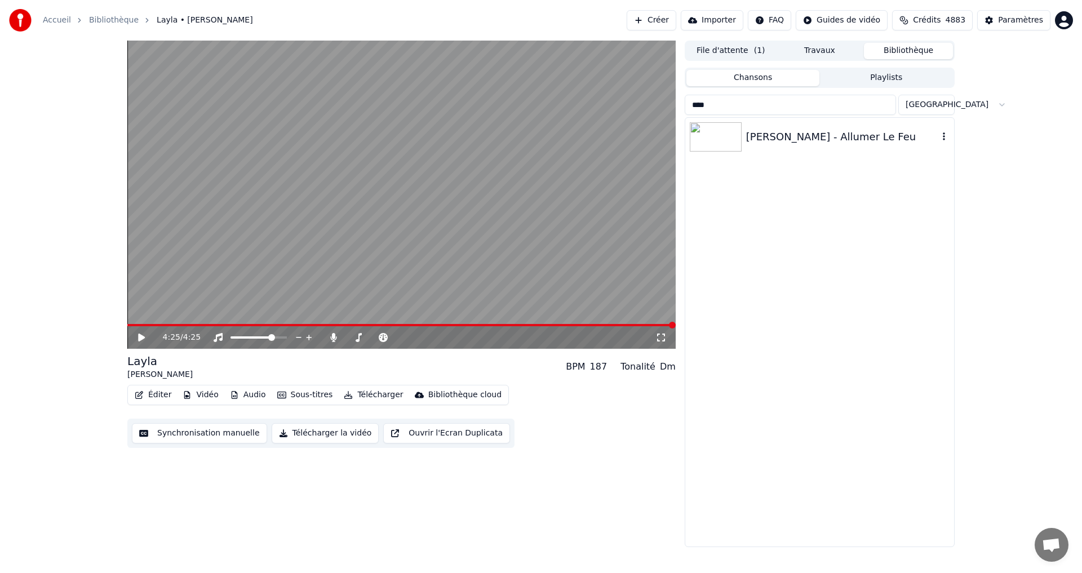
click at [803, 139] on div "[PERSON_NAME] - Allumer Le Feu" at bounding box center [842, 137] width 192 height 16
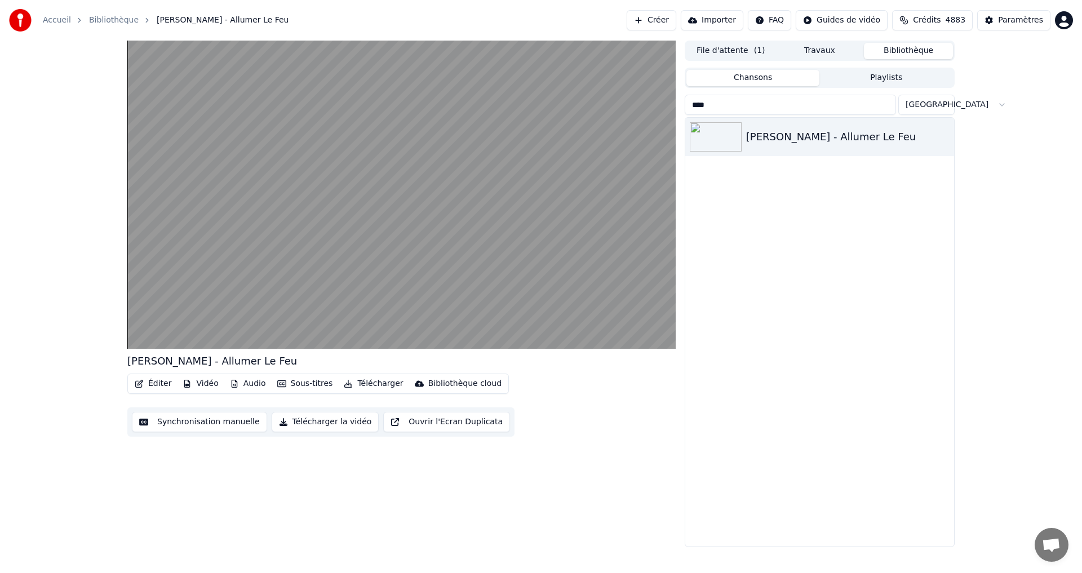
click at [796, 112] on input "****" at bounding box center [790, 105] width 211 height 20
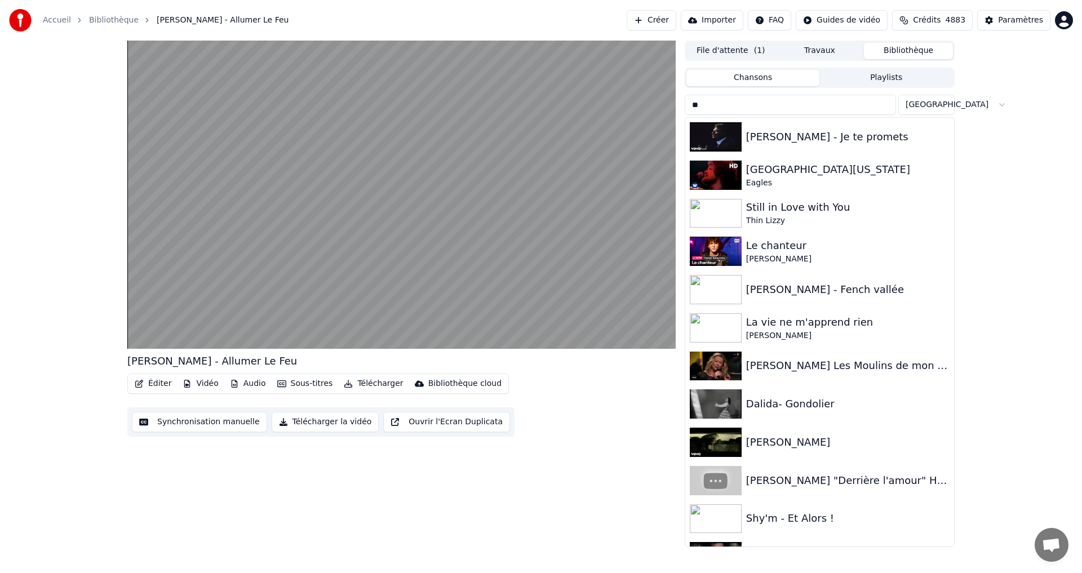
type input "*"
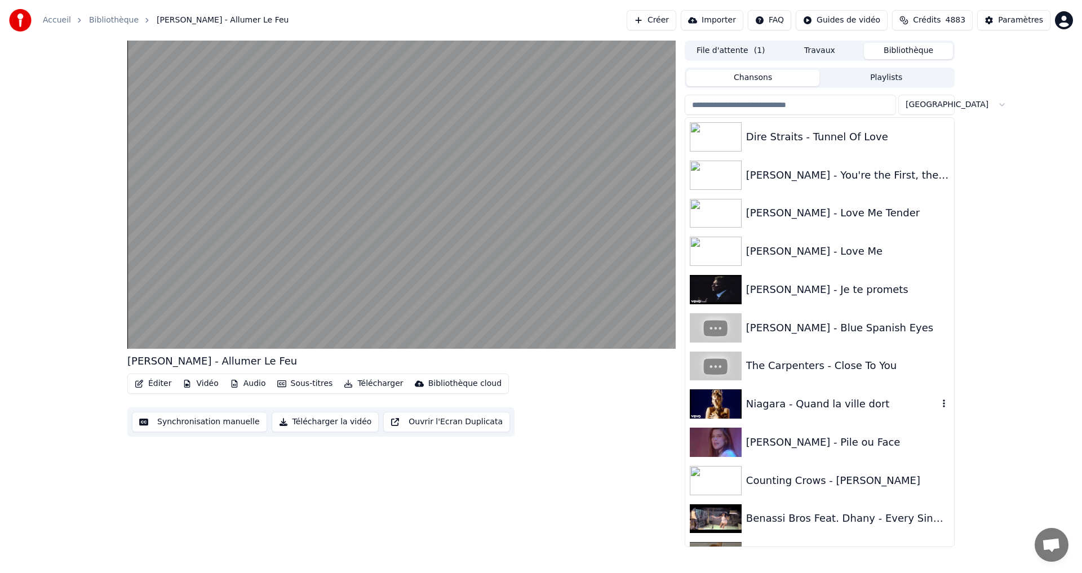
click at [813, 400] on div "Niagara - Quand la ville dort" at bounding box center [842, 404] width 192 height 16
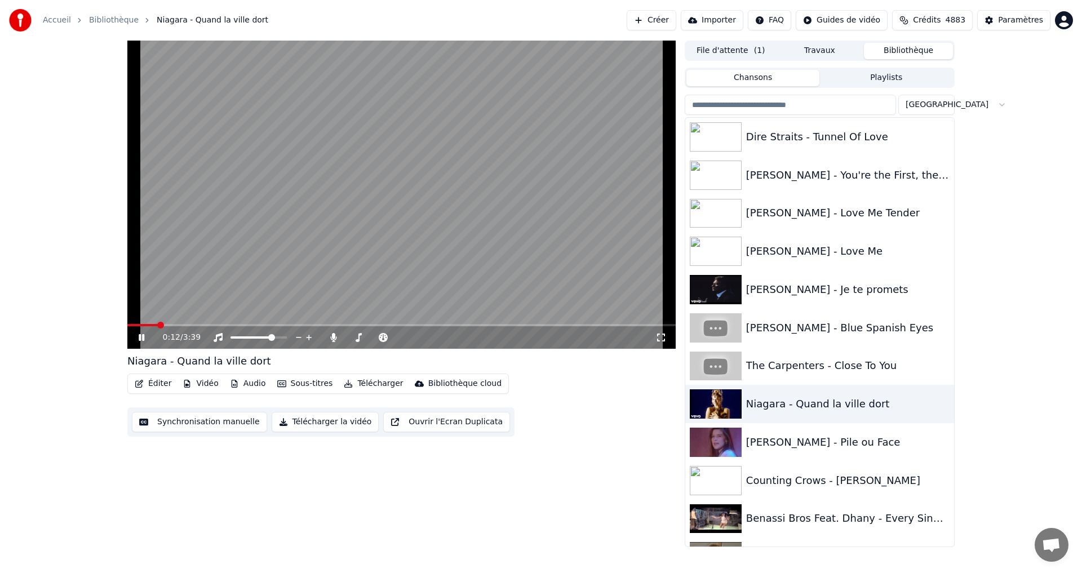
click at [659, 340] on icon at bounding box center [660, 337] width 11 height 9
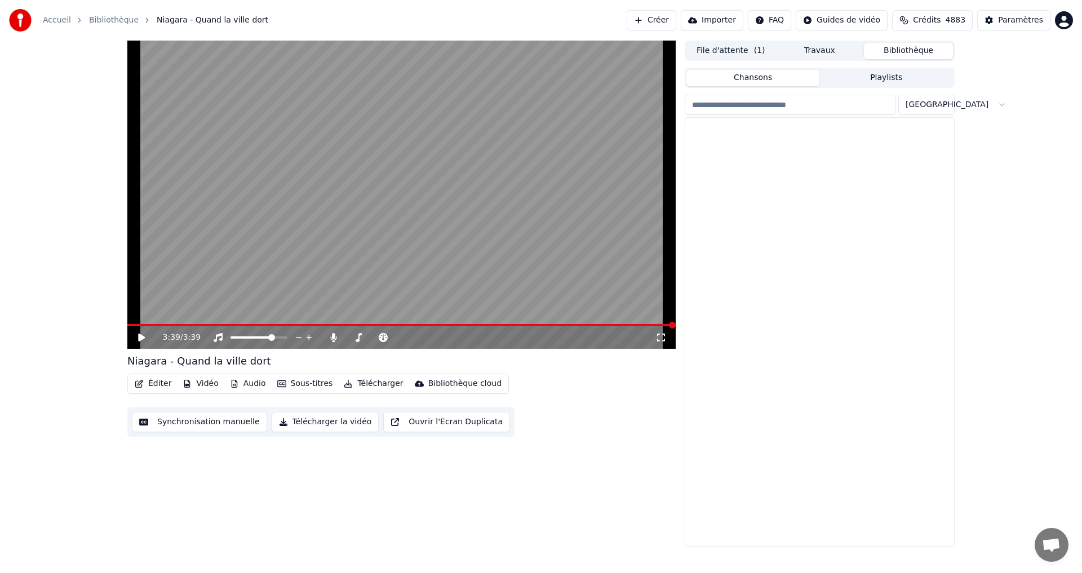
scroll to position [6253, 0]
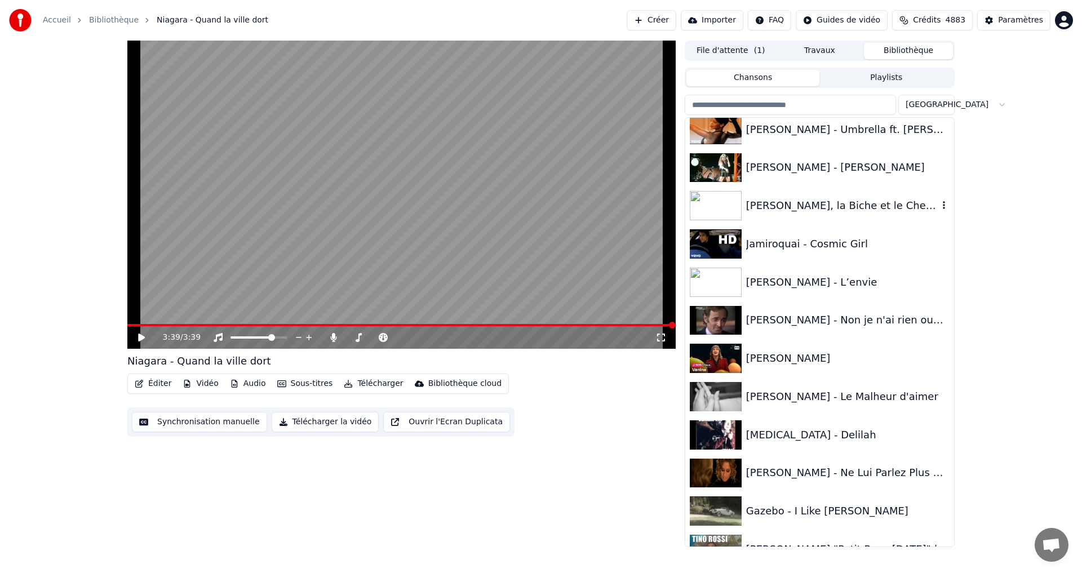
click at [869, 211] on div "[PERSON_NAME], la Biche et le Chevalier" at bounding box center [842, 206] width 192 height 16
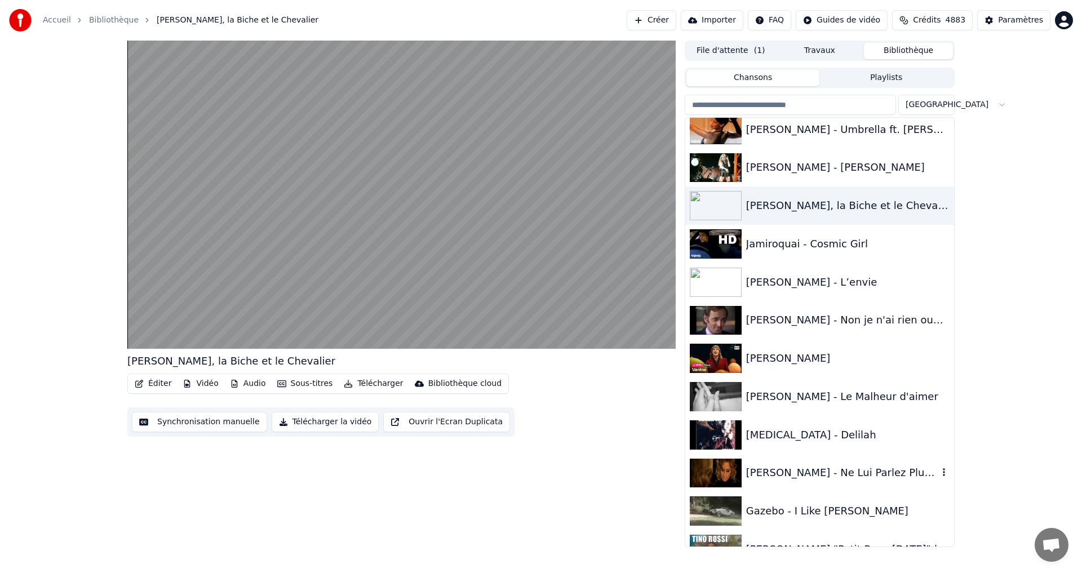
click at [824, 476] on div "[PERSON_NAME] - Ne Lui Parlez Plus D'elle" at bounding box center [842, 473] width 192 height 16
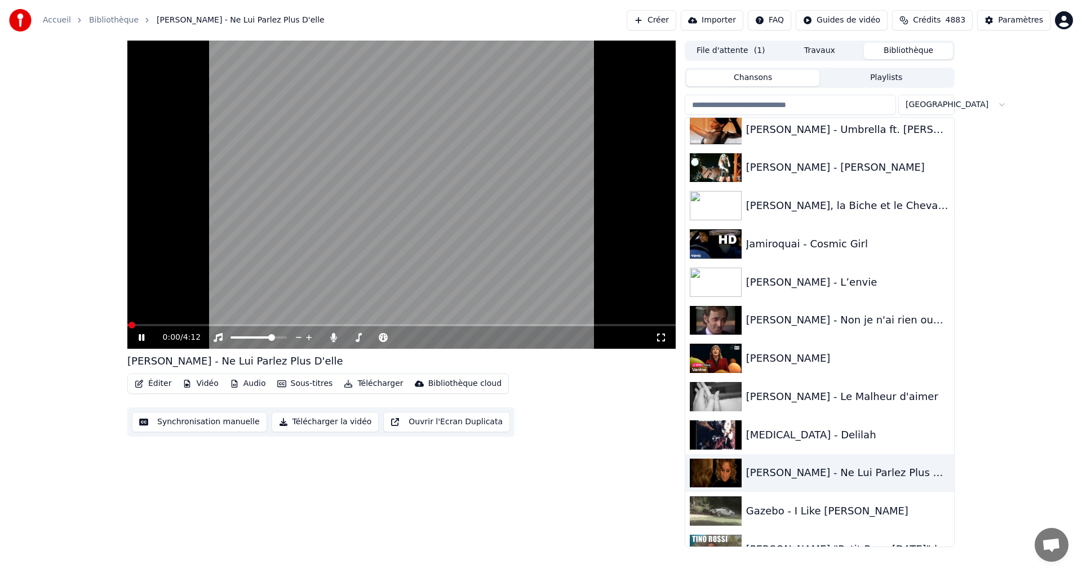
click at [662, 336] on icon at bounding box center [660, 337] width 11 height 9
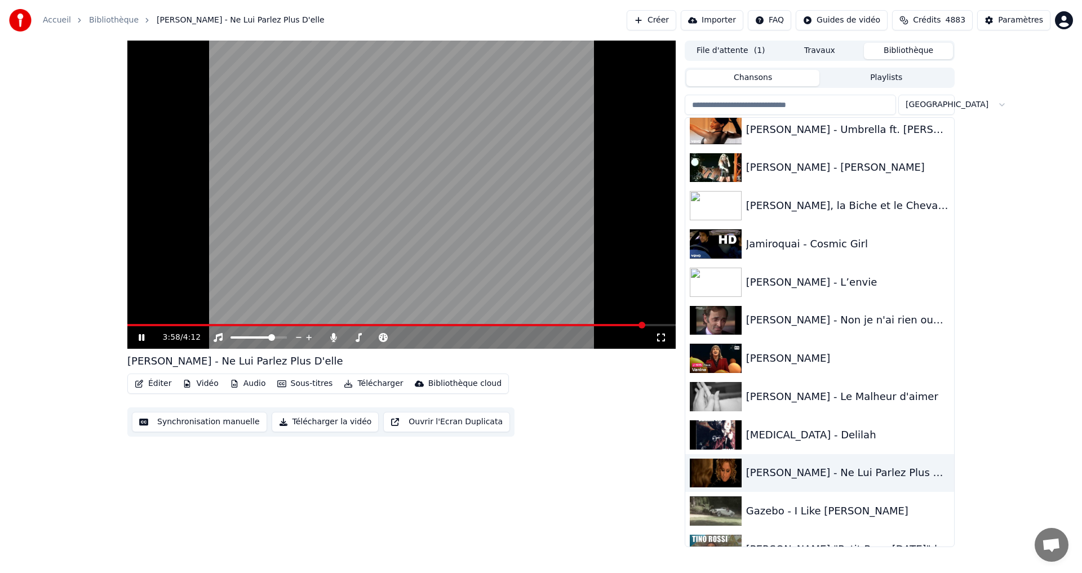
click at [706, 103] on input "search" at bounding box center [790, 105] width 211 height 20
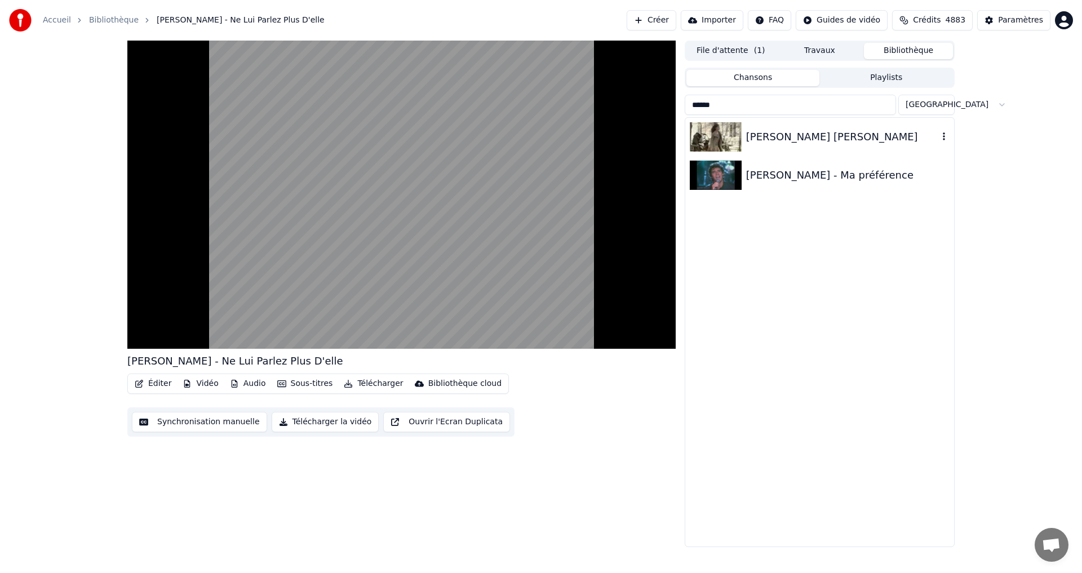
click at [780, 149] on div "[PERSON_NAME] [PERSON_NAME]" at bounding box center [819, 137] width 269 height 38
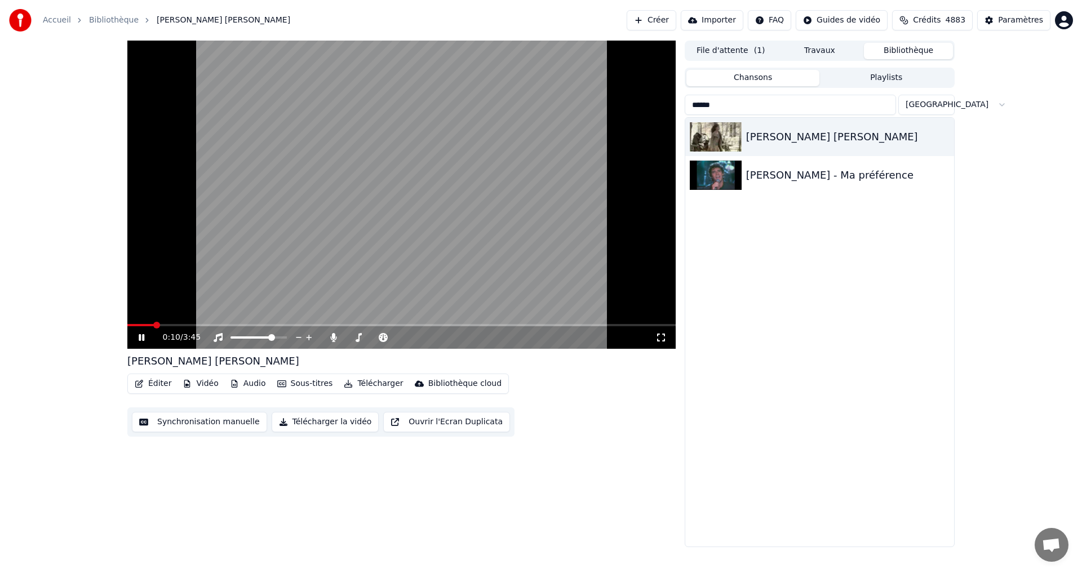
click at [662, 338] on icon at bounding box center [660, 337] width 11 height 9
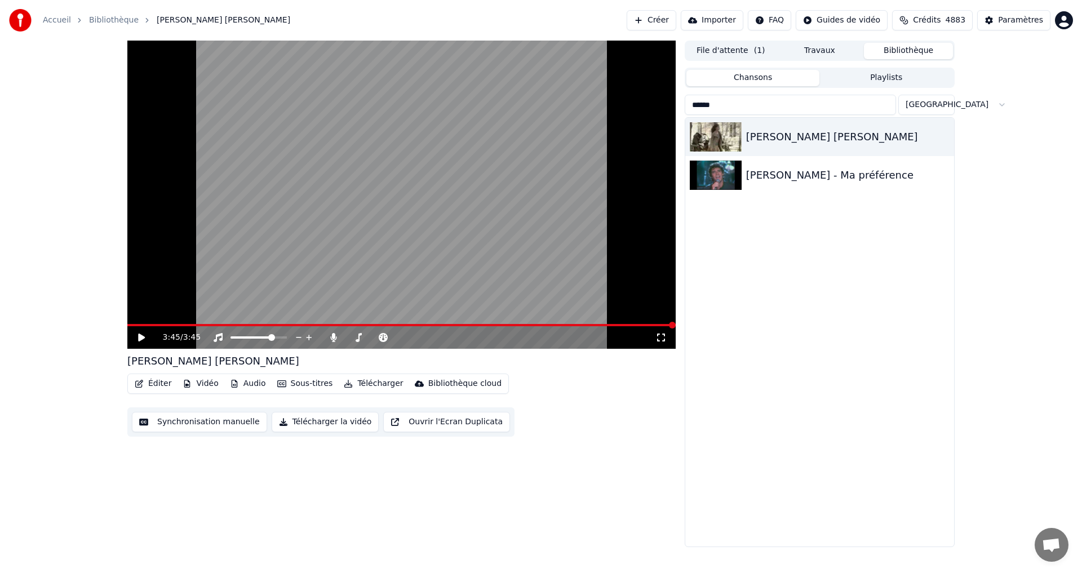
click at [766, 107] on input "******" at bounding box center [790, 105] width 211 height 20
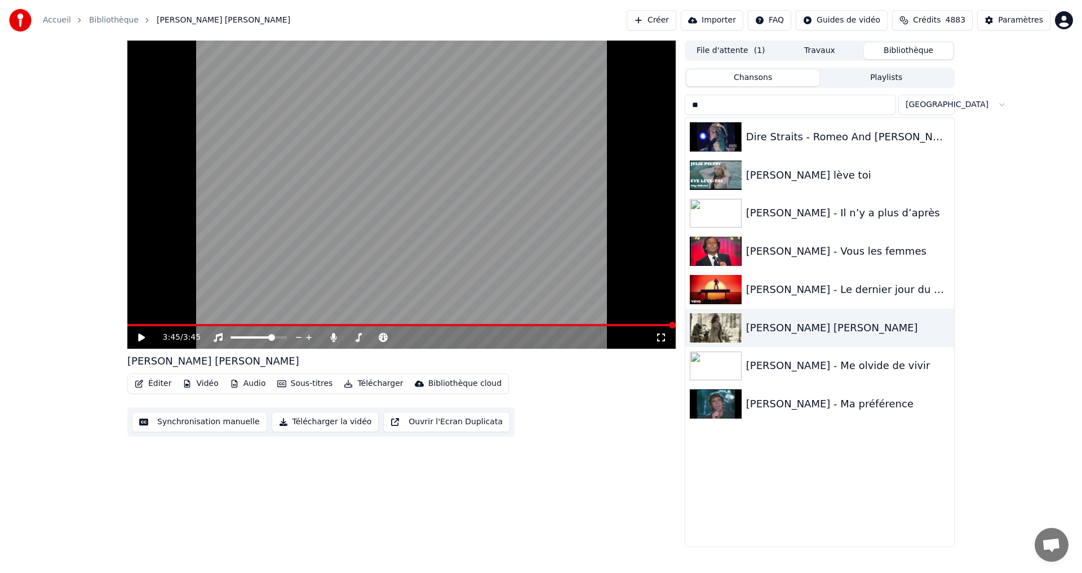
type input "*"
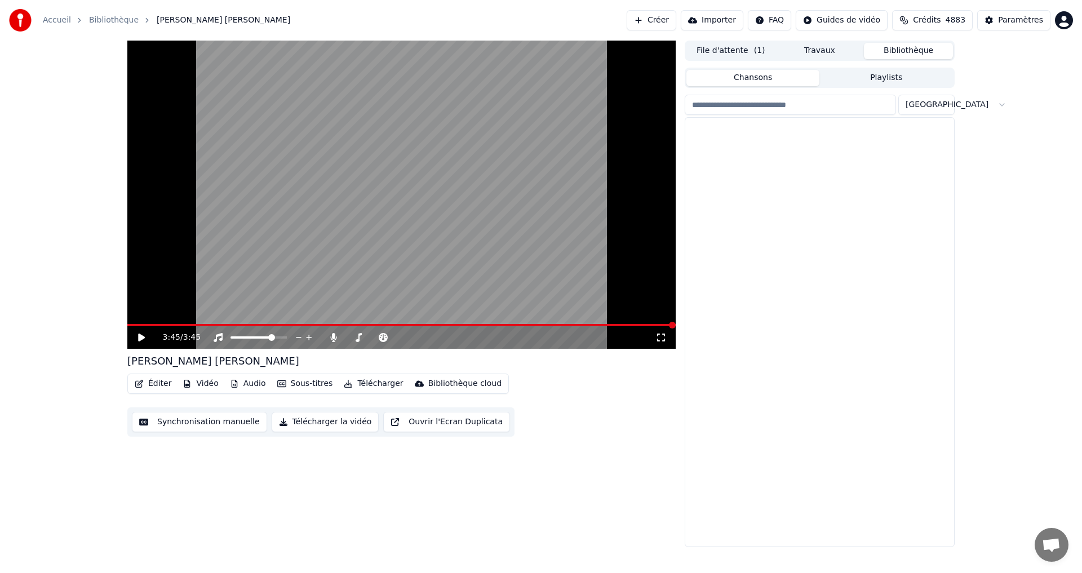
scroll to position [9859, 0]
